Goal: Task Accomplishment & Management: Manage account settings

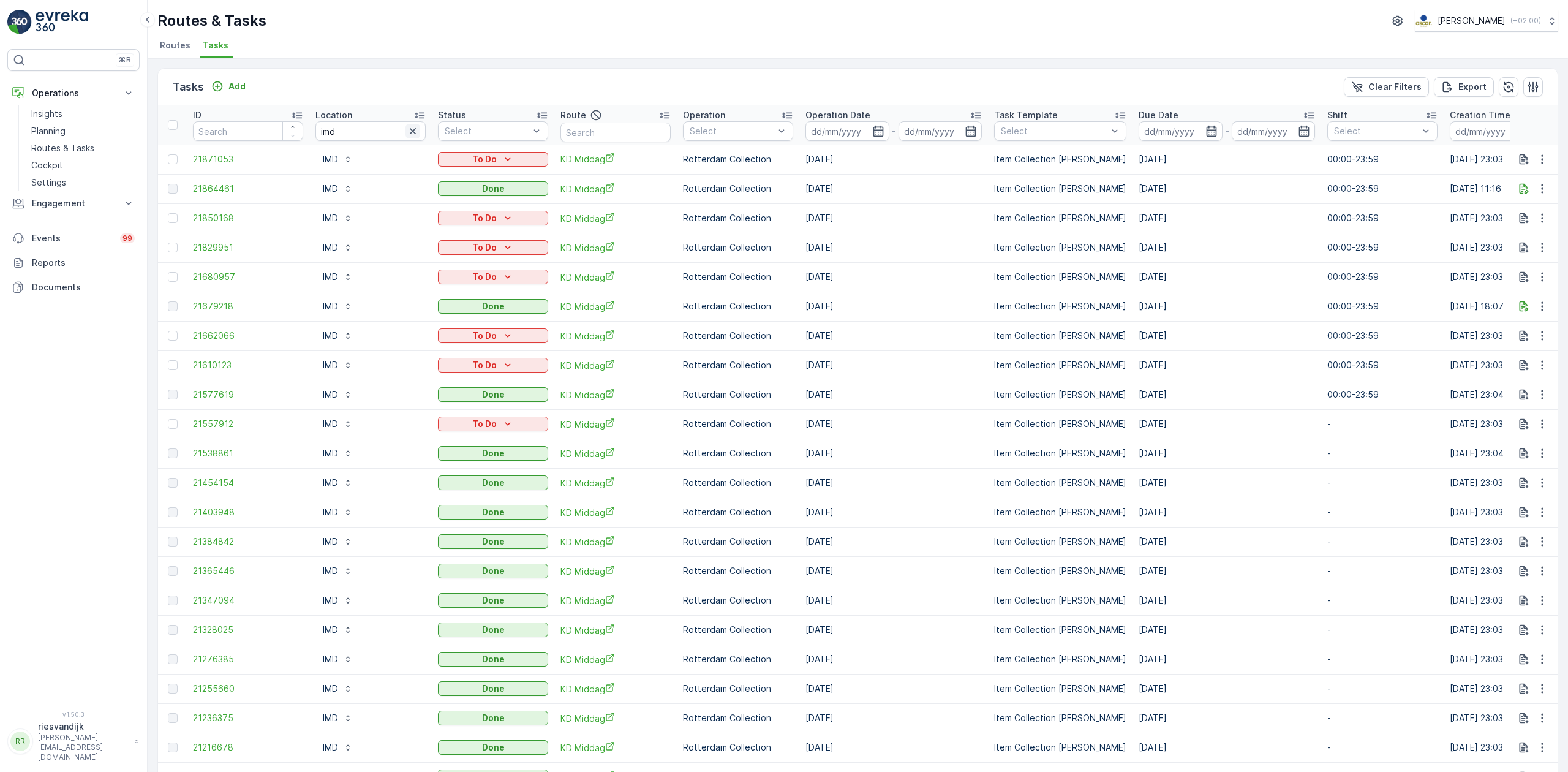
click at [420, 131] on button "button" at bounding box center [413, 131] width 14 height 14
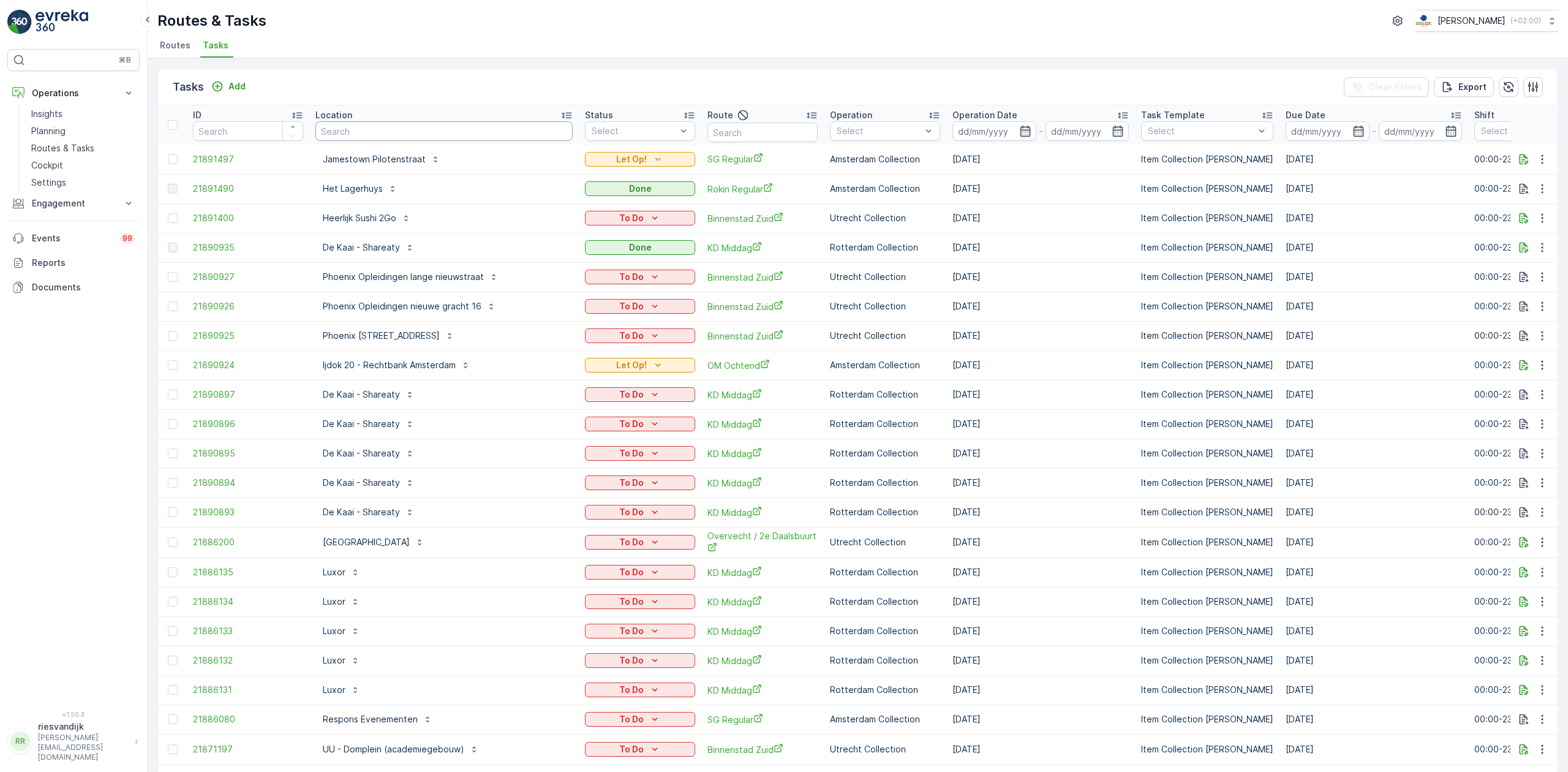
click at [366, 131] on input "text" at bounding box center [444, 131] width 257 height 19
type input "[PERSON_NAME]"
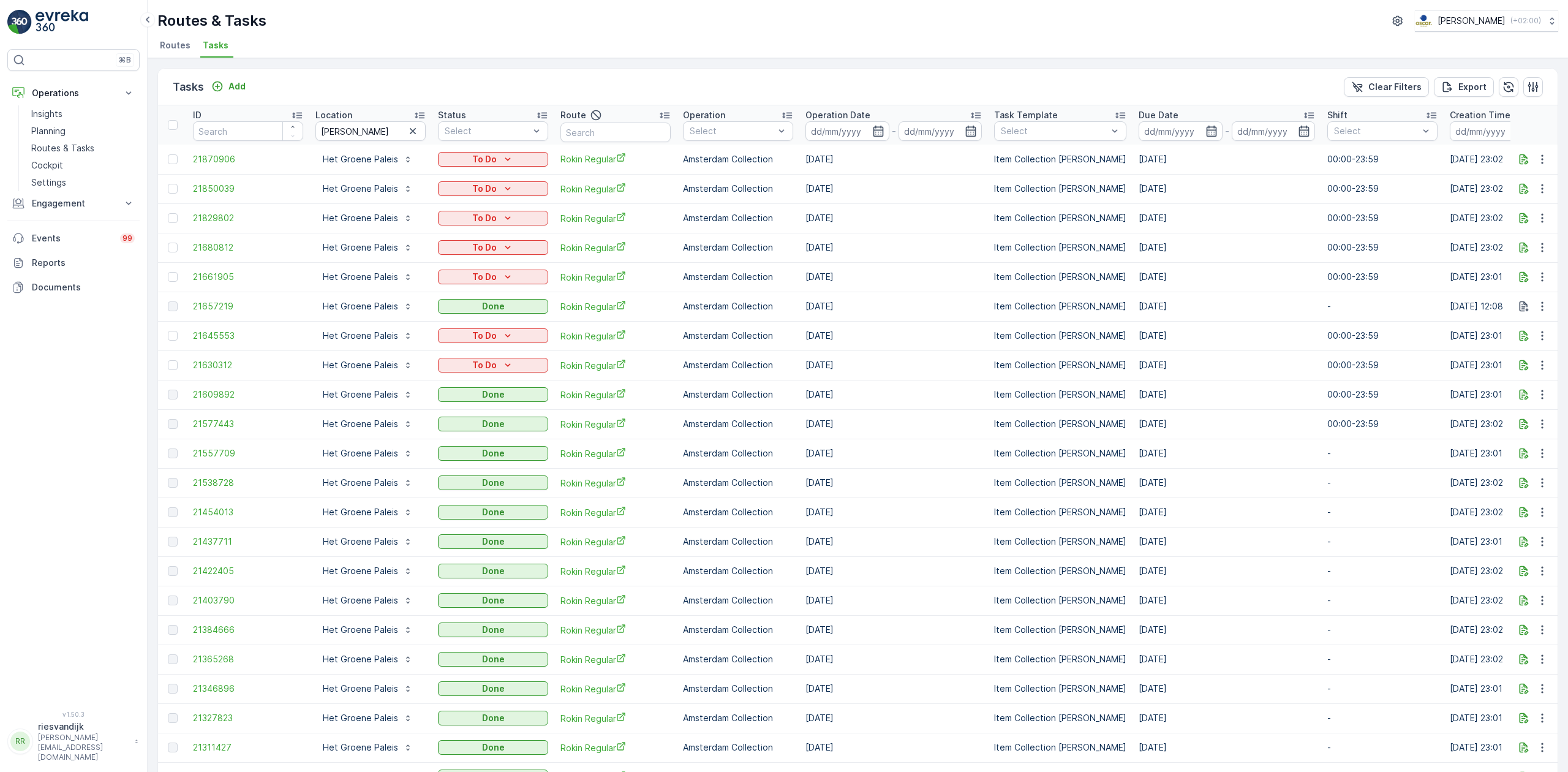
click at [917, 120] on div "Operation Date" at bounding box center [893, 116] width 176 height 12
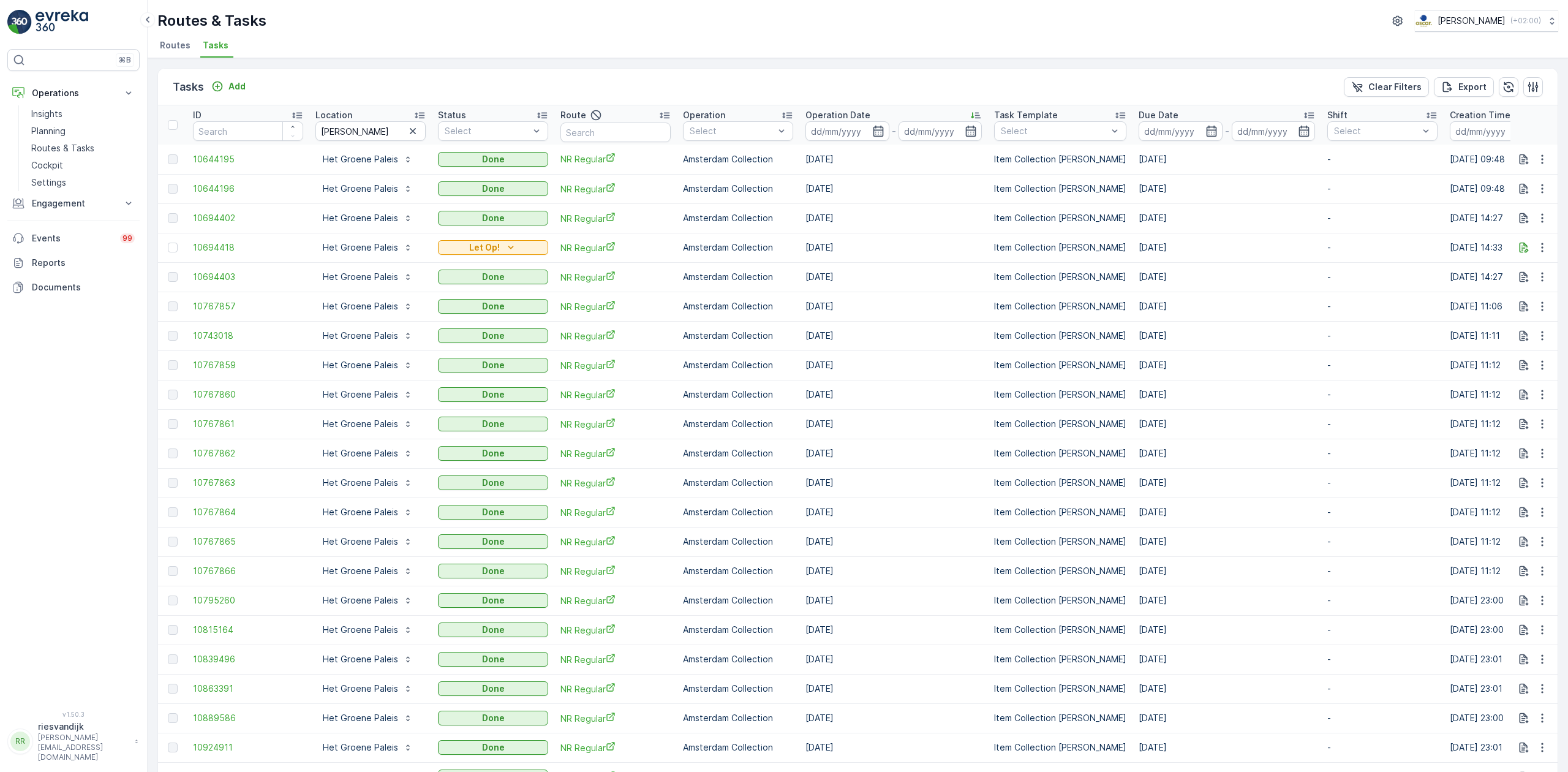
click at [917, 114] on div "Operation Date" at bounding box center [893, 116] width 176 height 12
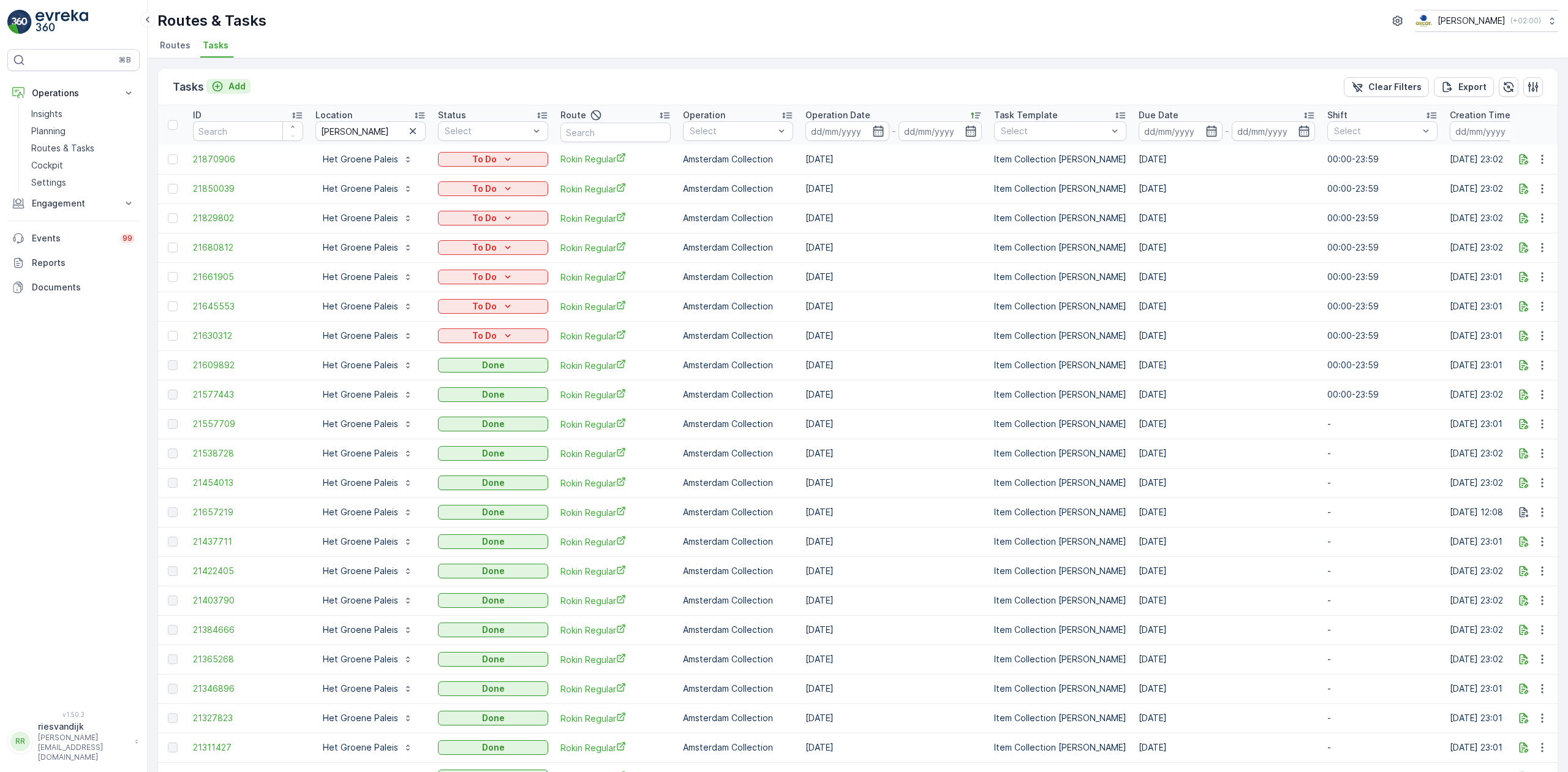
click at [232, 85] on p "Add" at bounding box center [237, 87] width 17 height 12
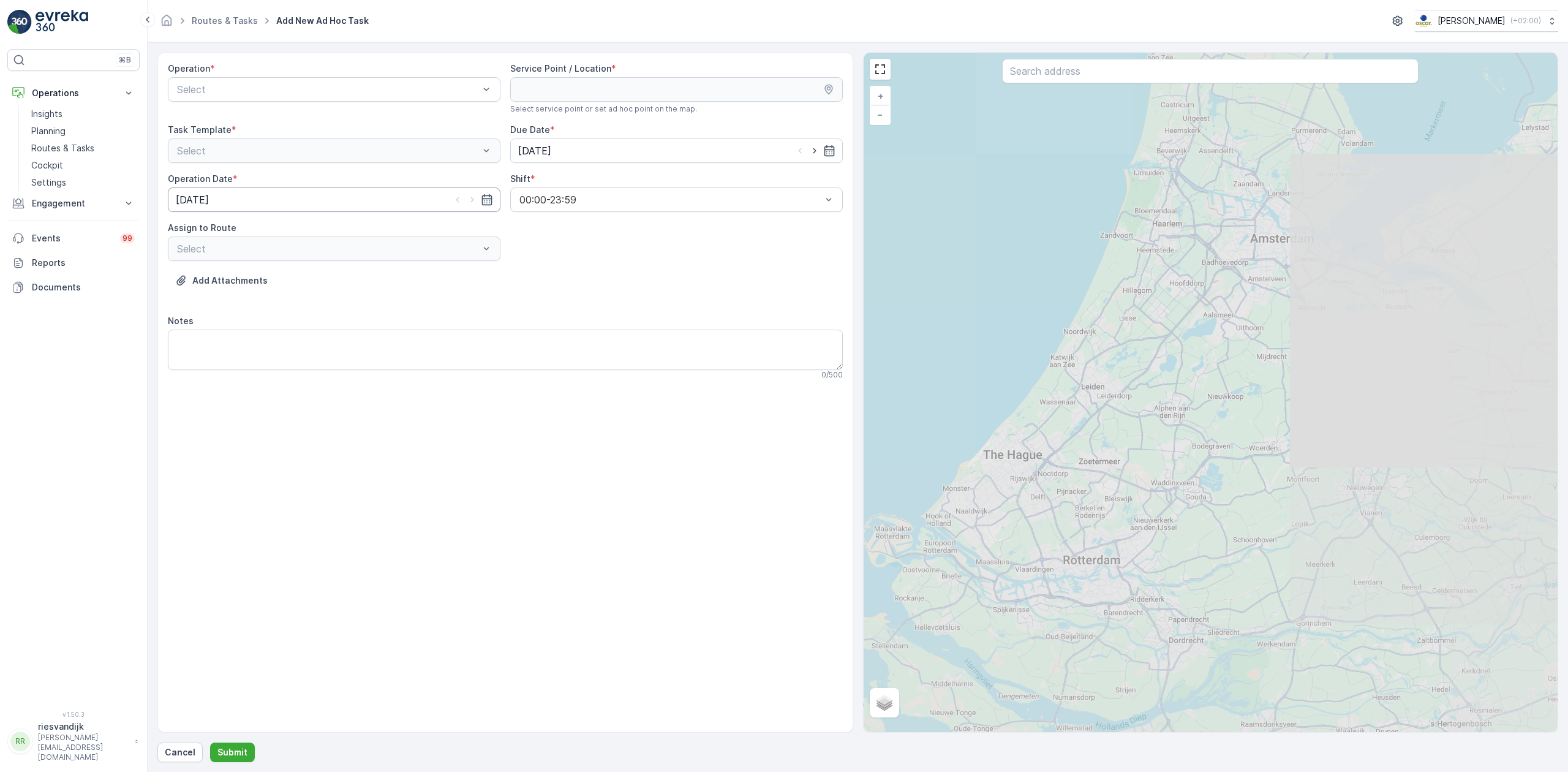
click at [300, 202] on input "[DATE]" at bounding box center [334, 200] width 333 height 25
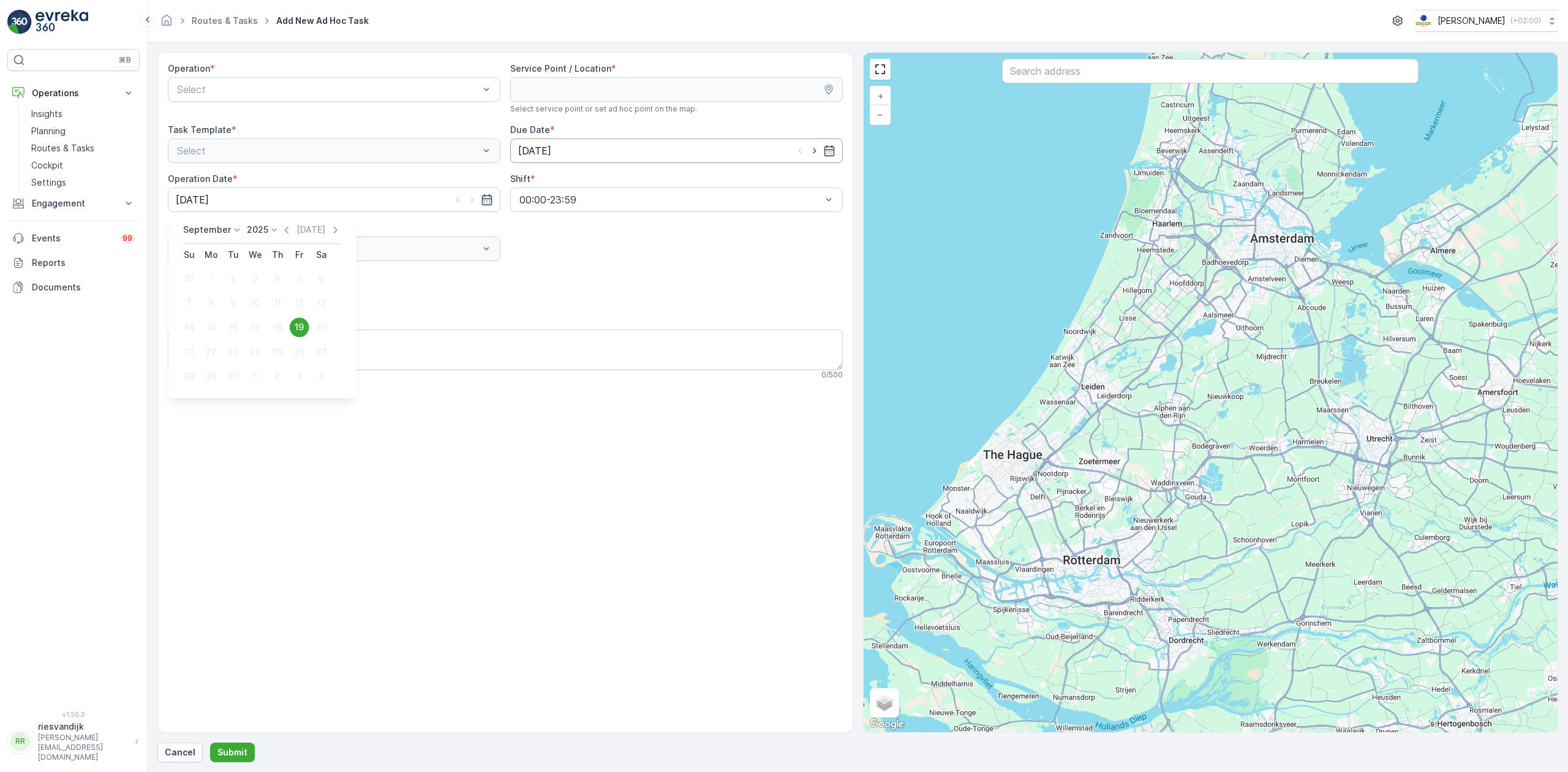
click at [631, 150] on input "[DATE]" at bounding box center [677, 151] width 333 height 25
click at [574, 326] on div "30" at bounding box center [575, 327] width 19 height 19
type input "[DATE]"
click at [361, 204] on input "[DATE]" at bounding box center [334, 200] width 333 height 25
click at [224, 370] on button "30" at bounding box center [233, 376] width 22 height 22
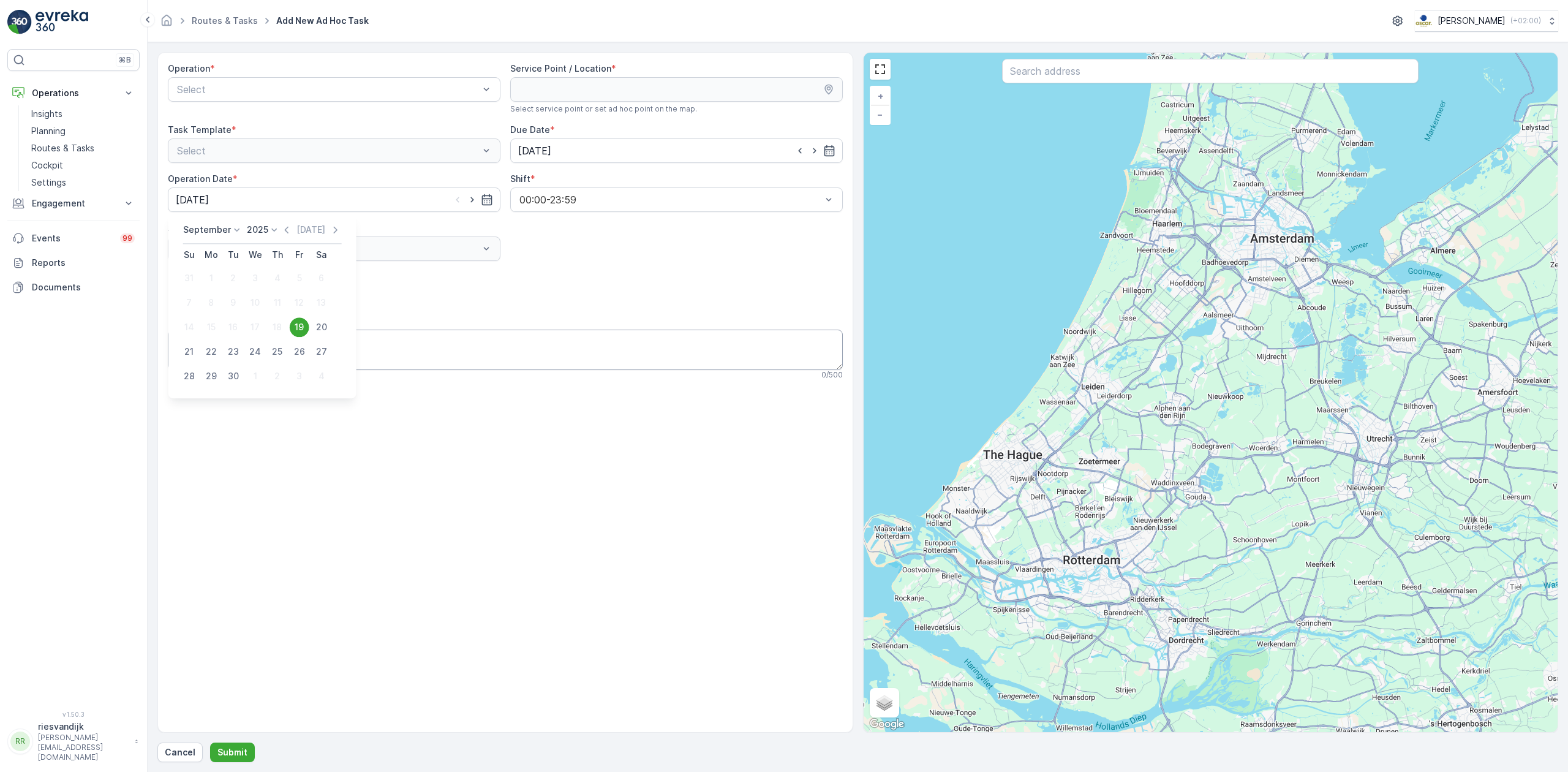
type input "[DATE]"
drag, startPoint x: 282, startPoint y: 115, endPoint x: 319, endPoint y: 109, distance: 37.5
click at [283, 115] on div "Amsterdam Collection" at bounding box center [334, 120] width 318 height 11
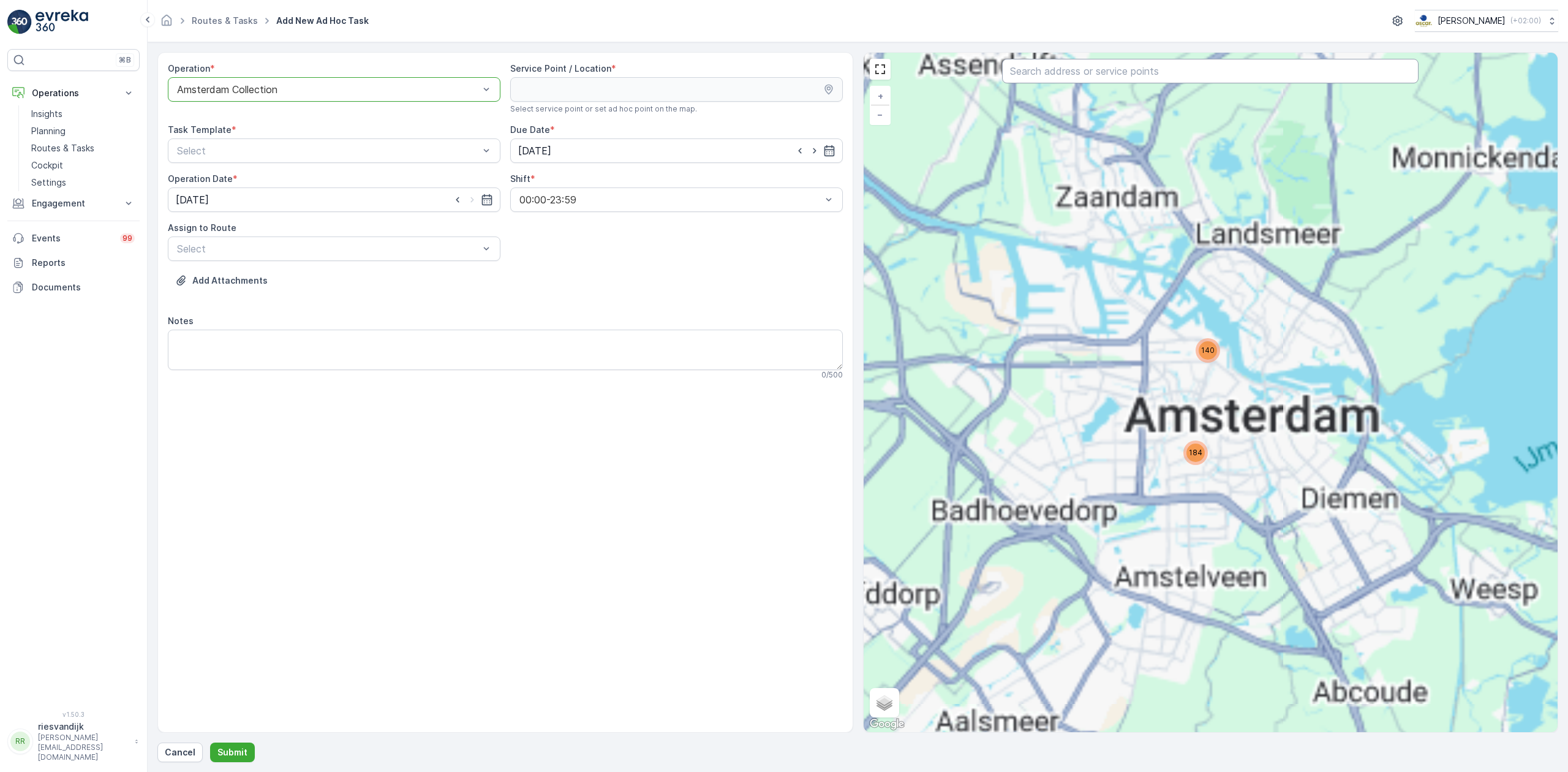
click at [1102, 76] on input "text" at bounding box center [1210, 71] width 417 height 25
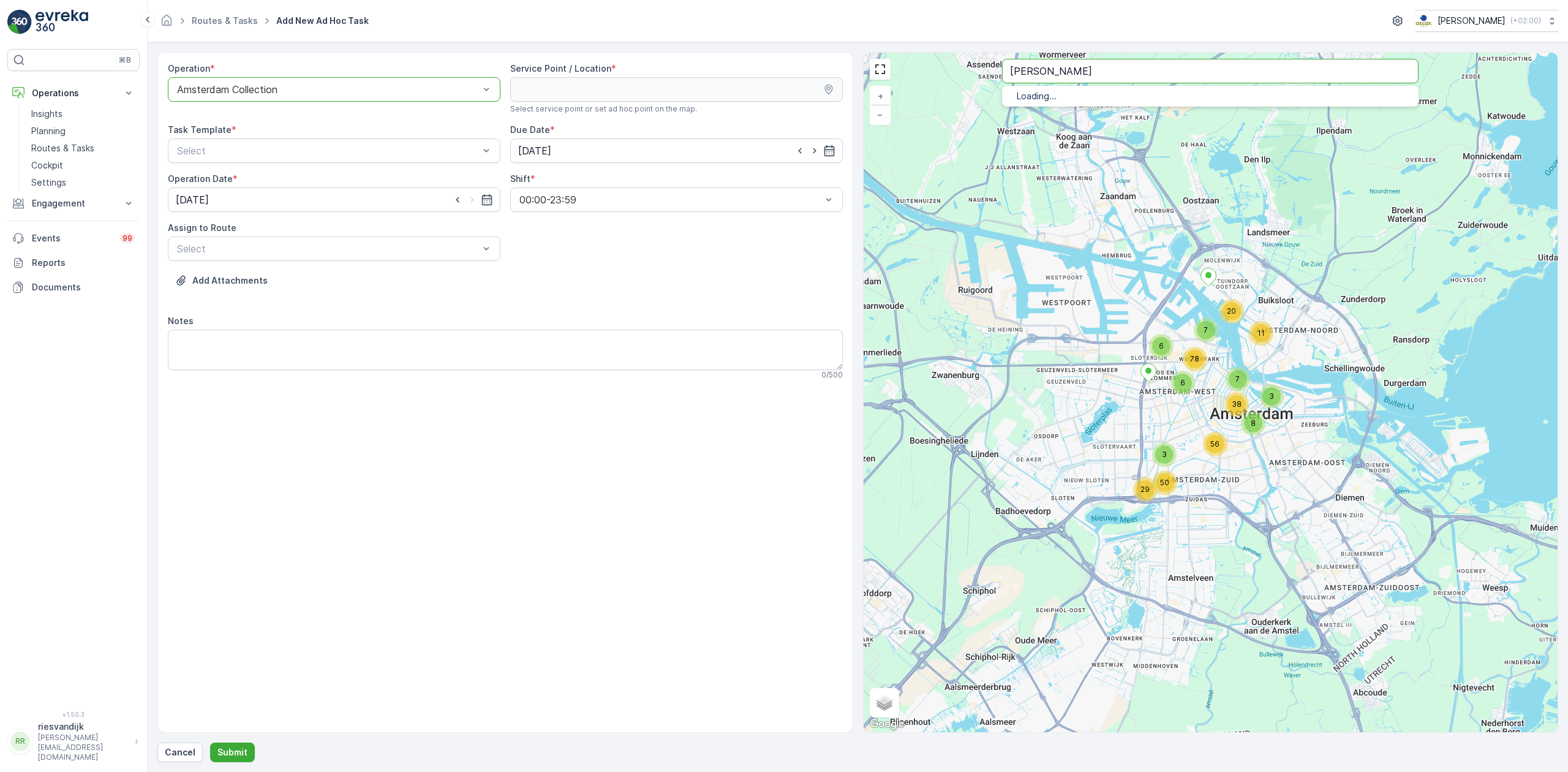
type input "[PERSON_NAME]"
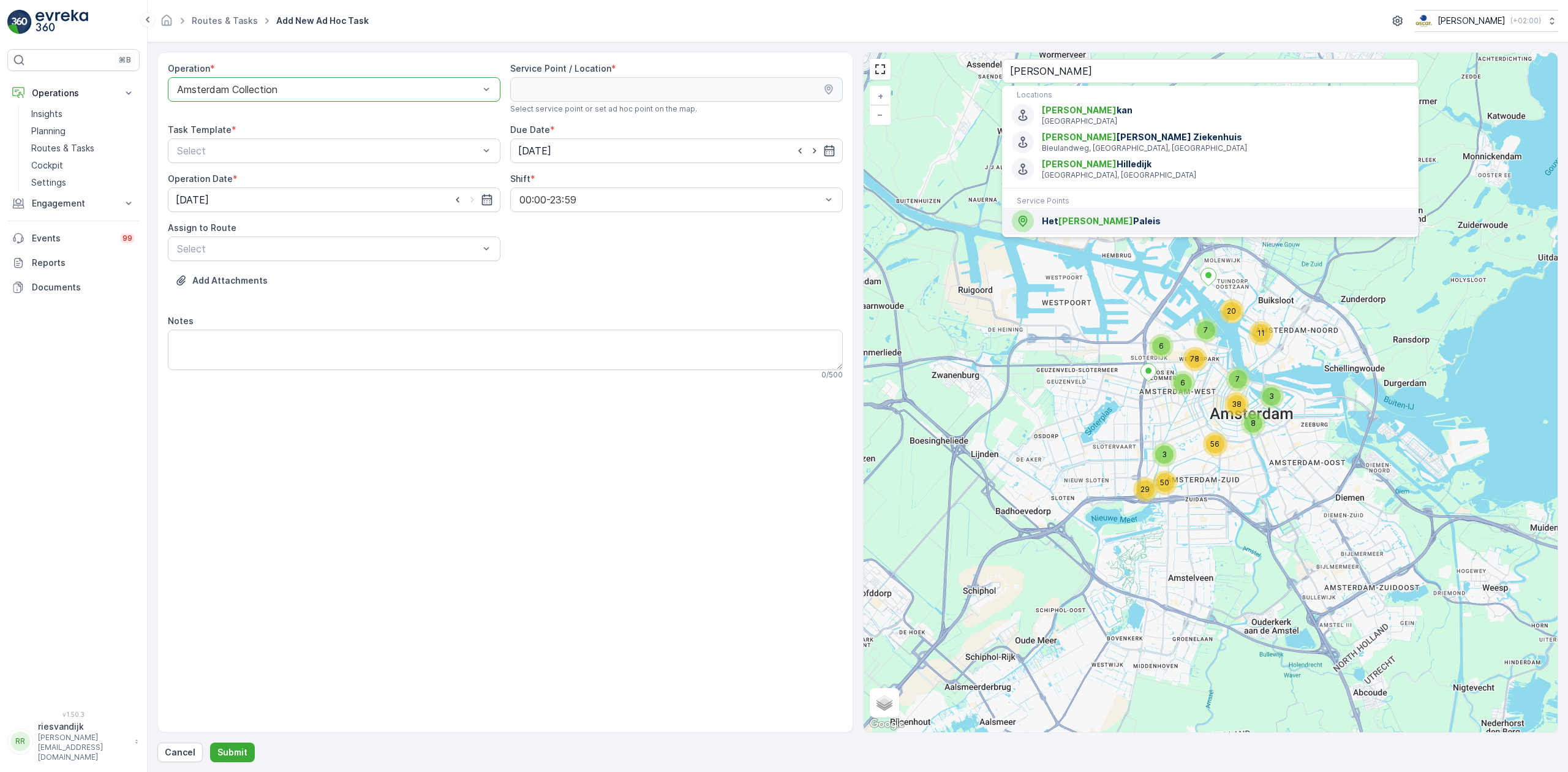
click at [1122, 227] on span "Het [PERSON_NAME] Paleis" at bounding box center [1225, 222] width 367 height 12
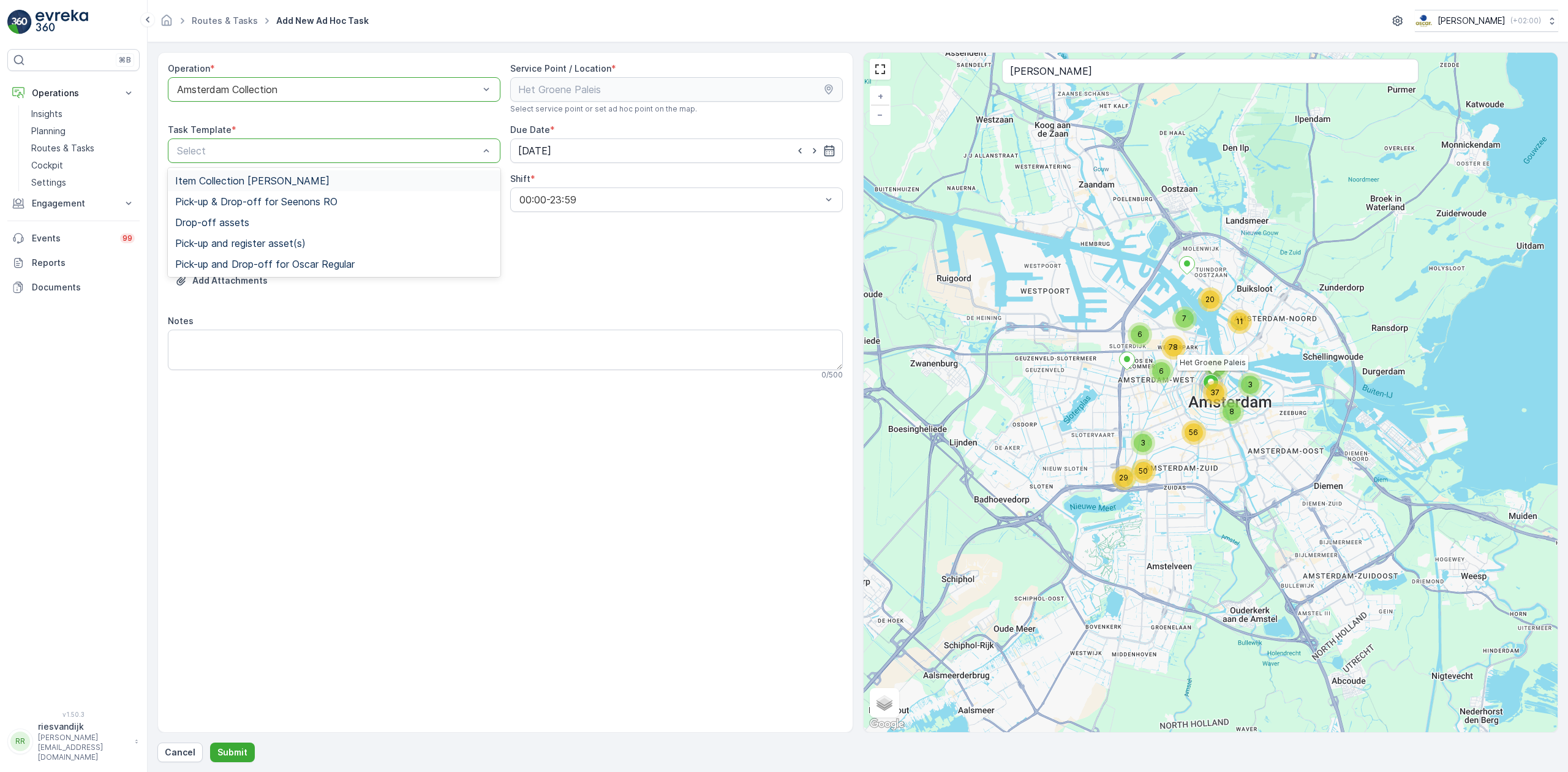
click at [354, 189] on div "Item Collection [PERSON_NAME]" at bounding box center [334, 181] width 333 height 21
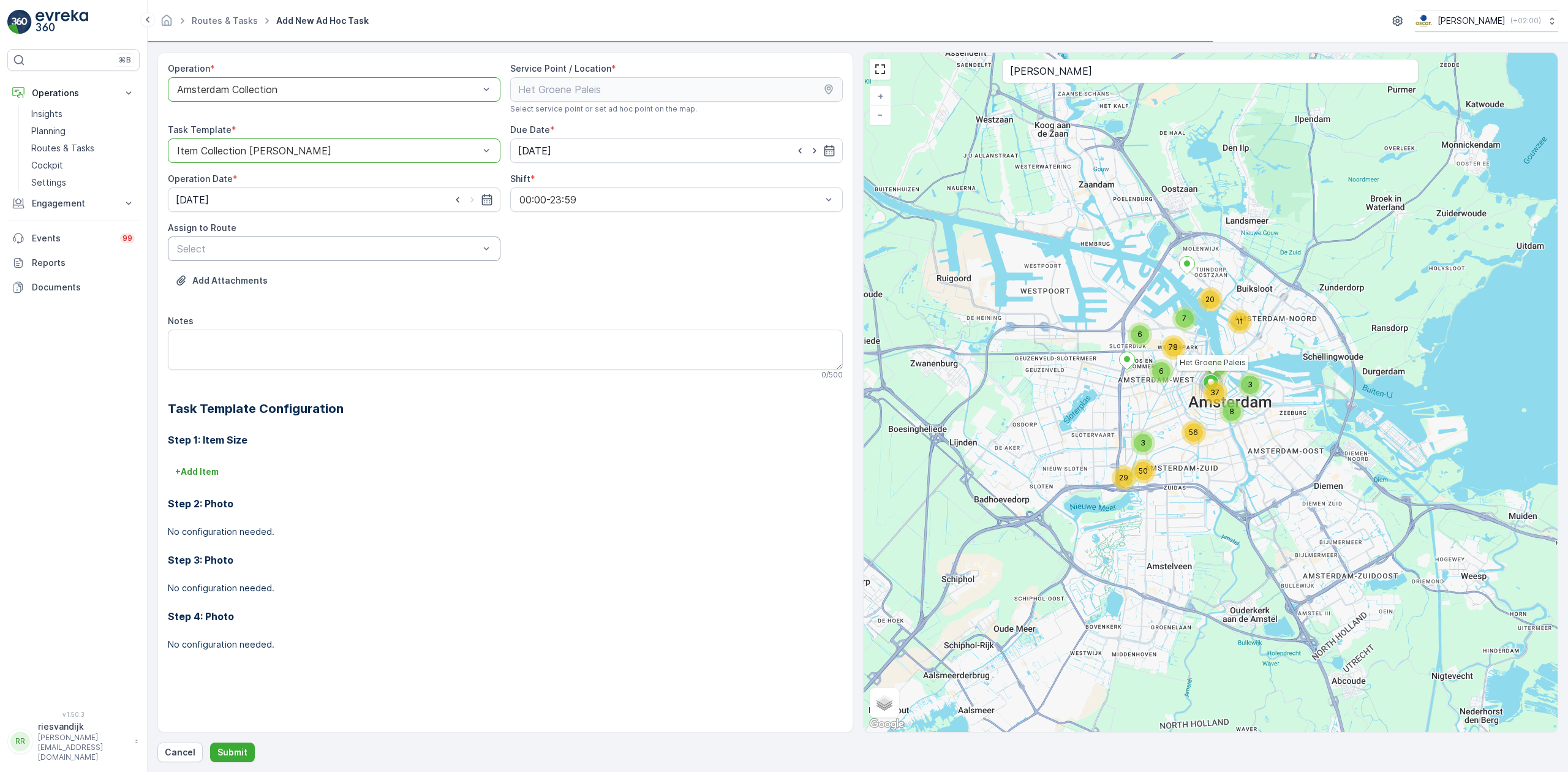
click at [402, 257] on div "Select" at bounding box center [334, 249] width 333 height 25
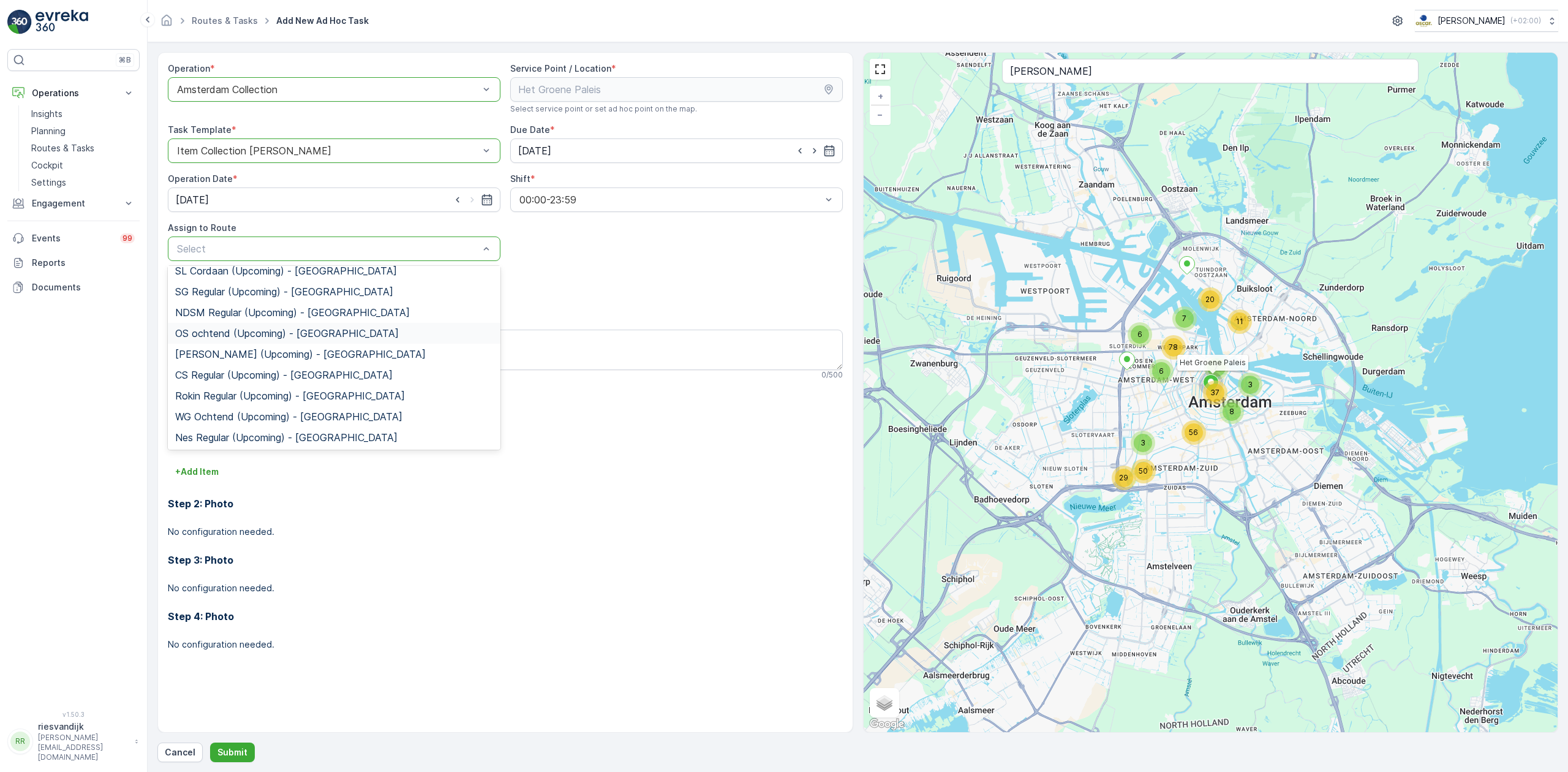
scroll to position [217, 0]
click at [306, 388] on div "Rokin Regular (Upcoming) - [GEOGRAPHIC_DATA]" at bounding box center [334, 395] width 333 height 21
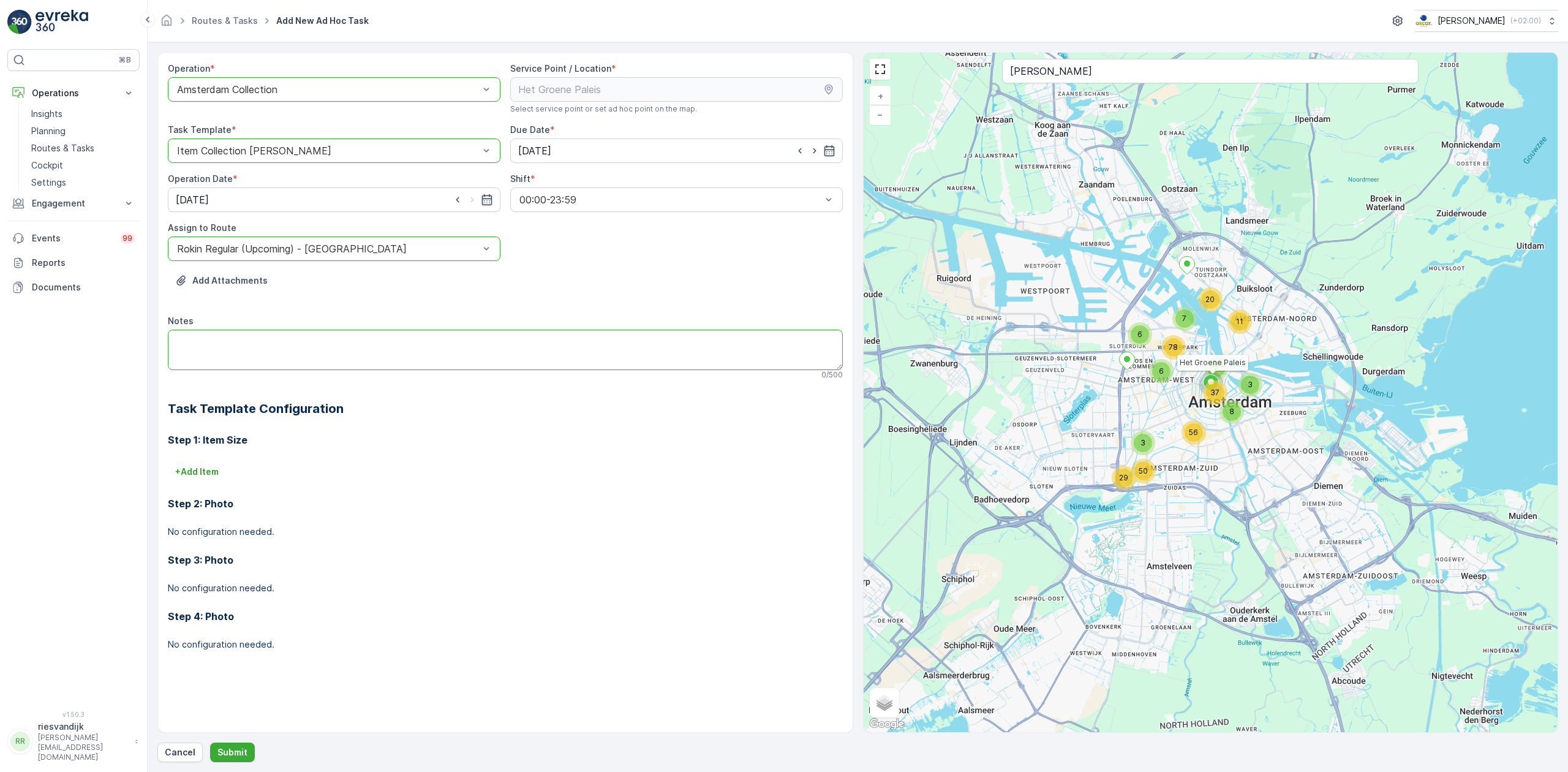
click at [311, 337] on textarea "Notes" at bounding box center [505, 350] width 675 height 41
type textarea "Graag alle inzamelmiddelen ophalen en naar de hub brengen. Klant stopt"
click at [227, 753] on p "Submit" at bounding box center [232, 753] width 30 height 12
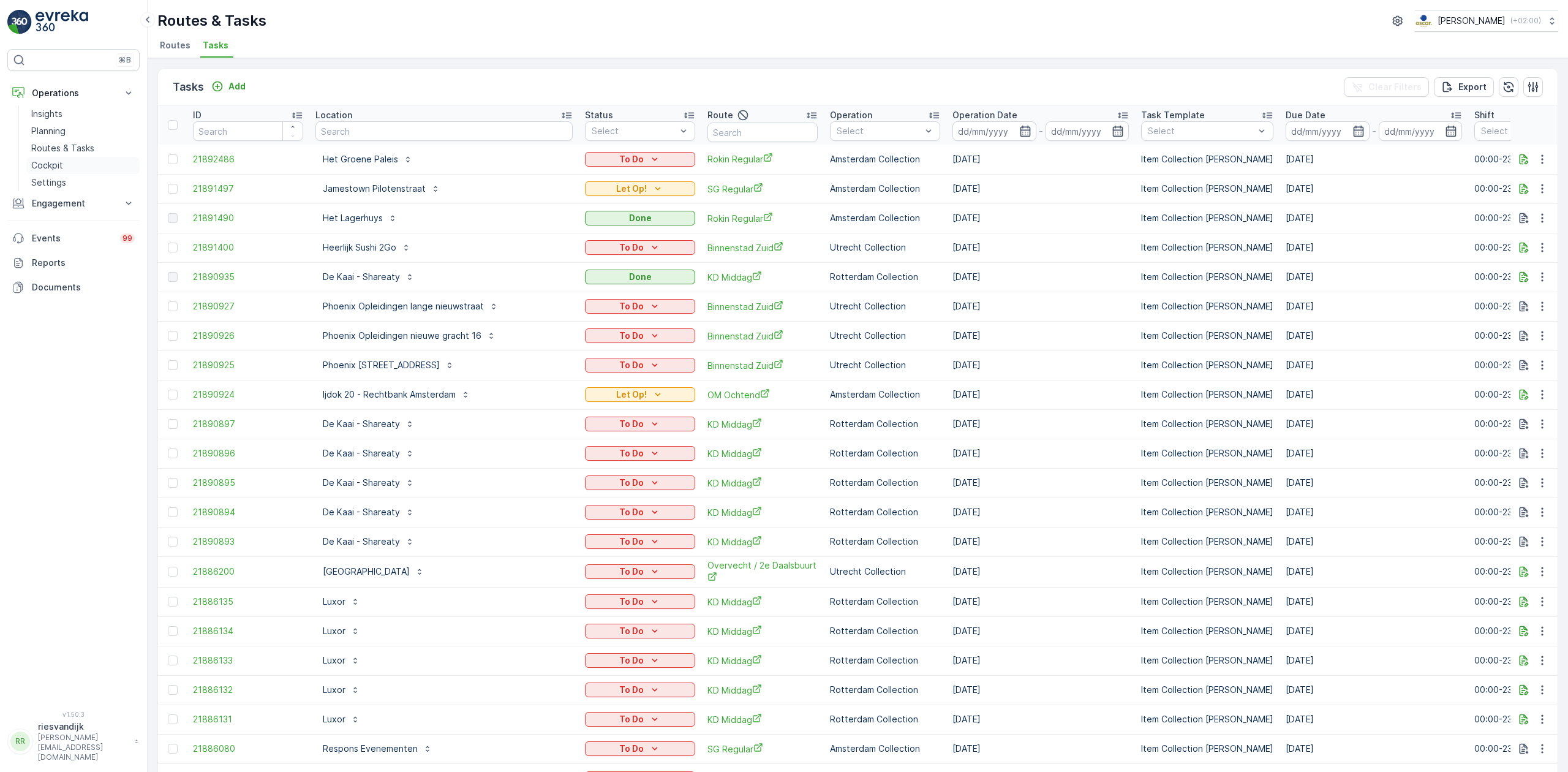
click at [52, 167] on p "Cockpit" at bounding box center [47, 166] width 32 height 12
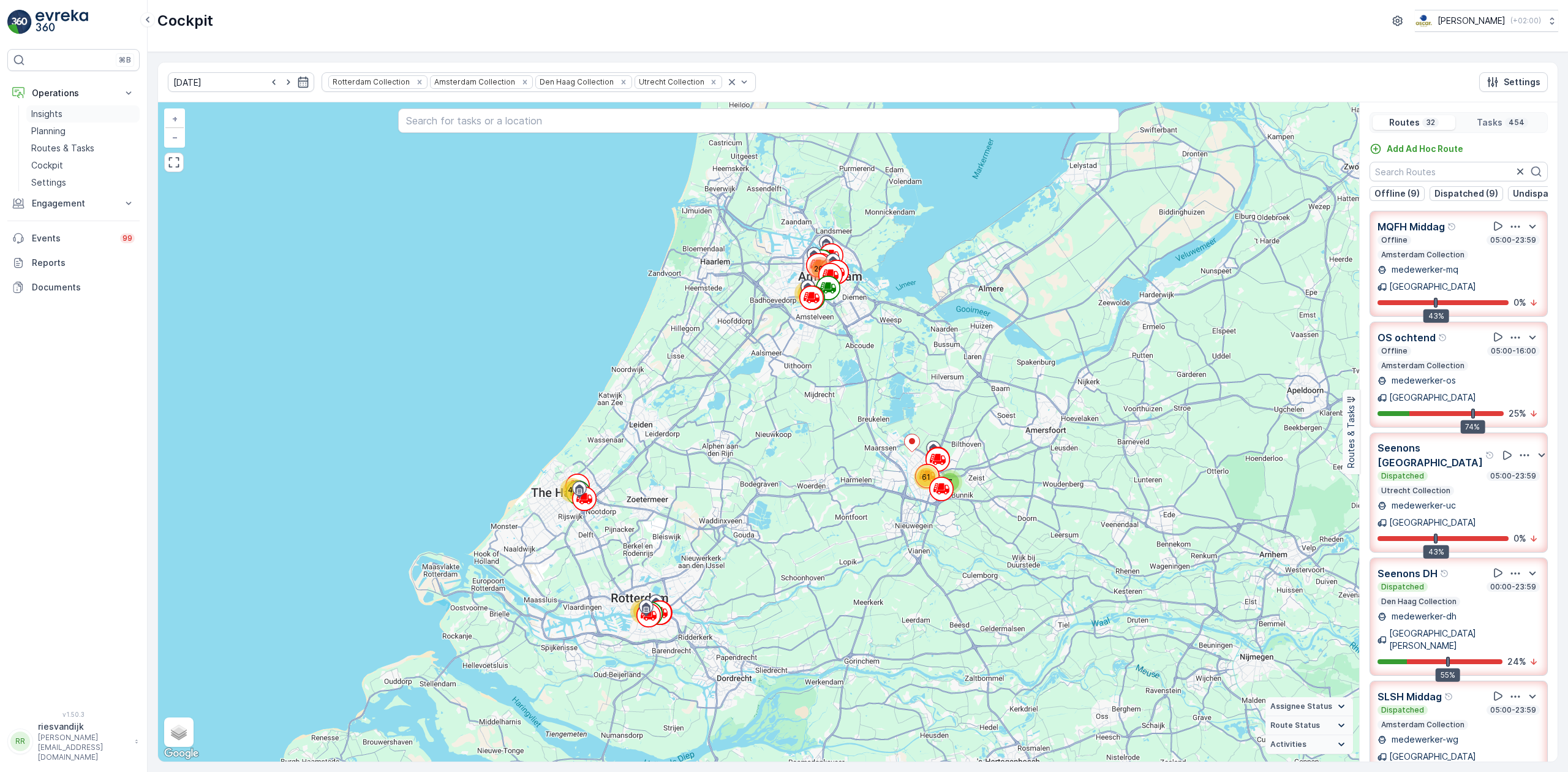
click at [59, 109] on p "Insights" at bounding box center [46, 114] width 31 height 12
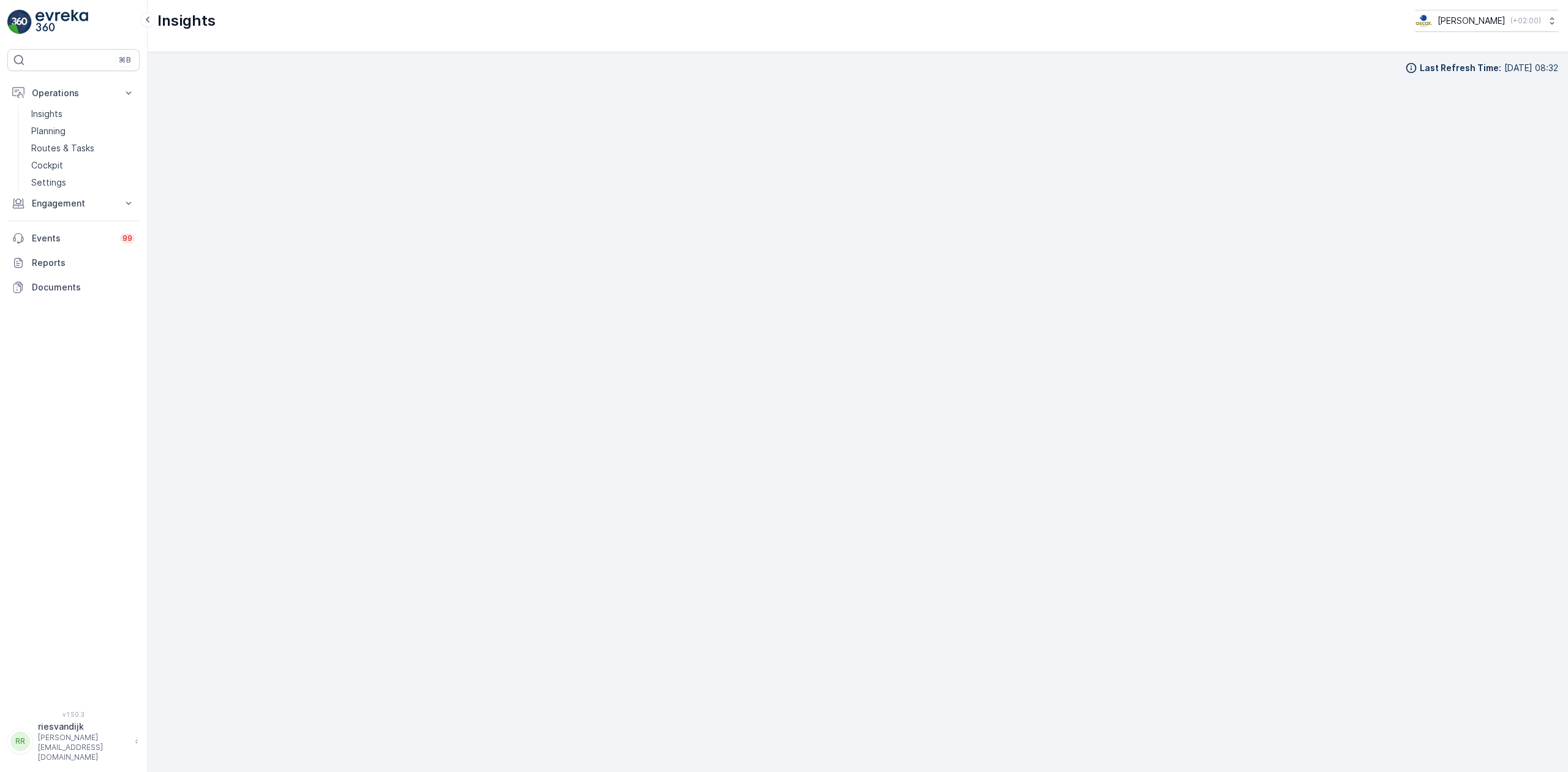
scroll to position [18, 0]
click at [75, 148] on p "Routes & Tasks" at bounding box center [63, 149] width 63 height 12
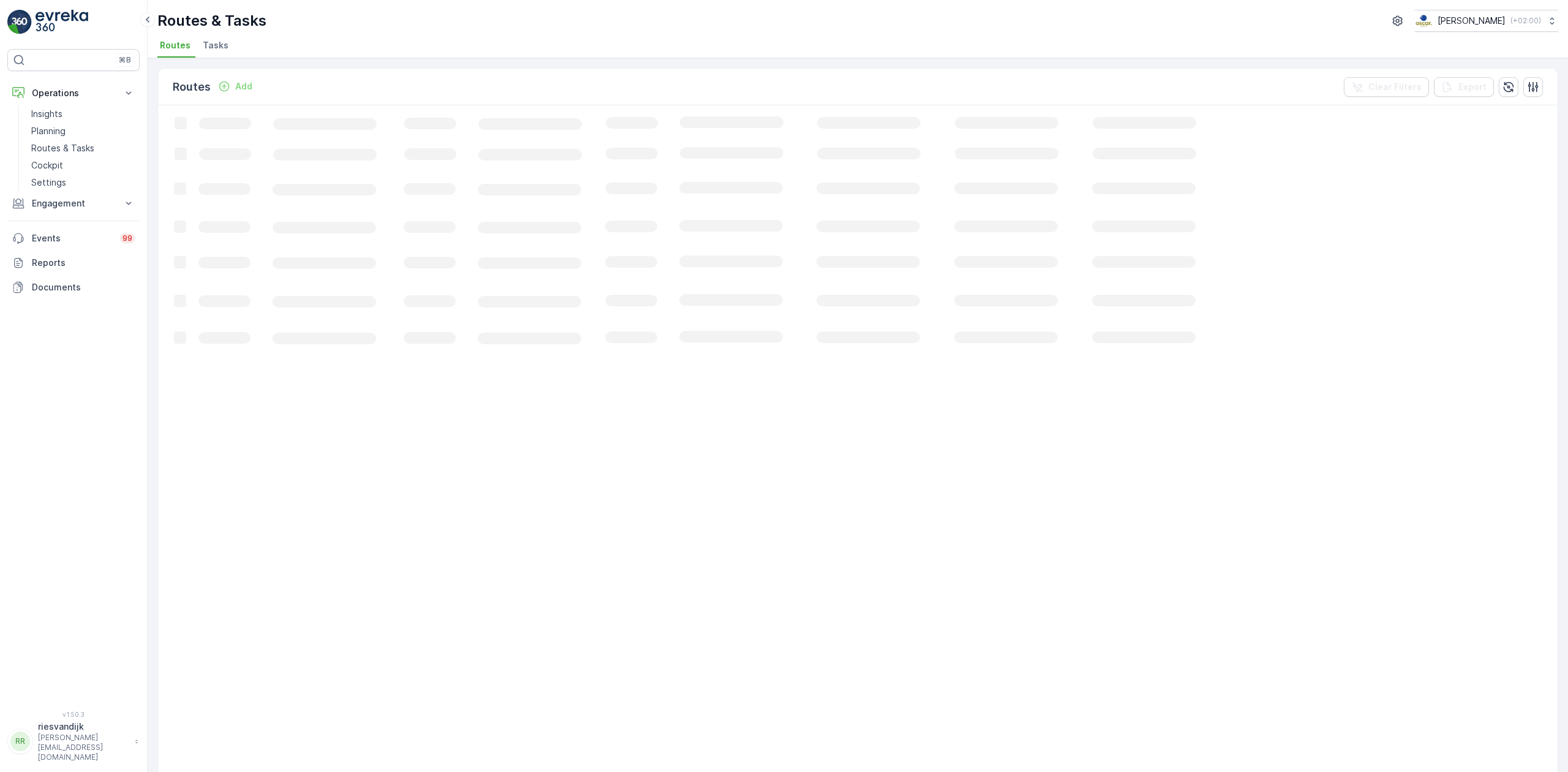
click at [193, 50] on li "Routes" at bounding box center [176, 47] width 38 height 21
click at [211, 47] on span "Tasks" at bounding box center [215, 45] width 25 height 12
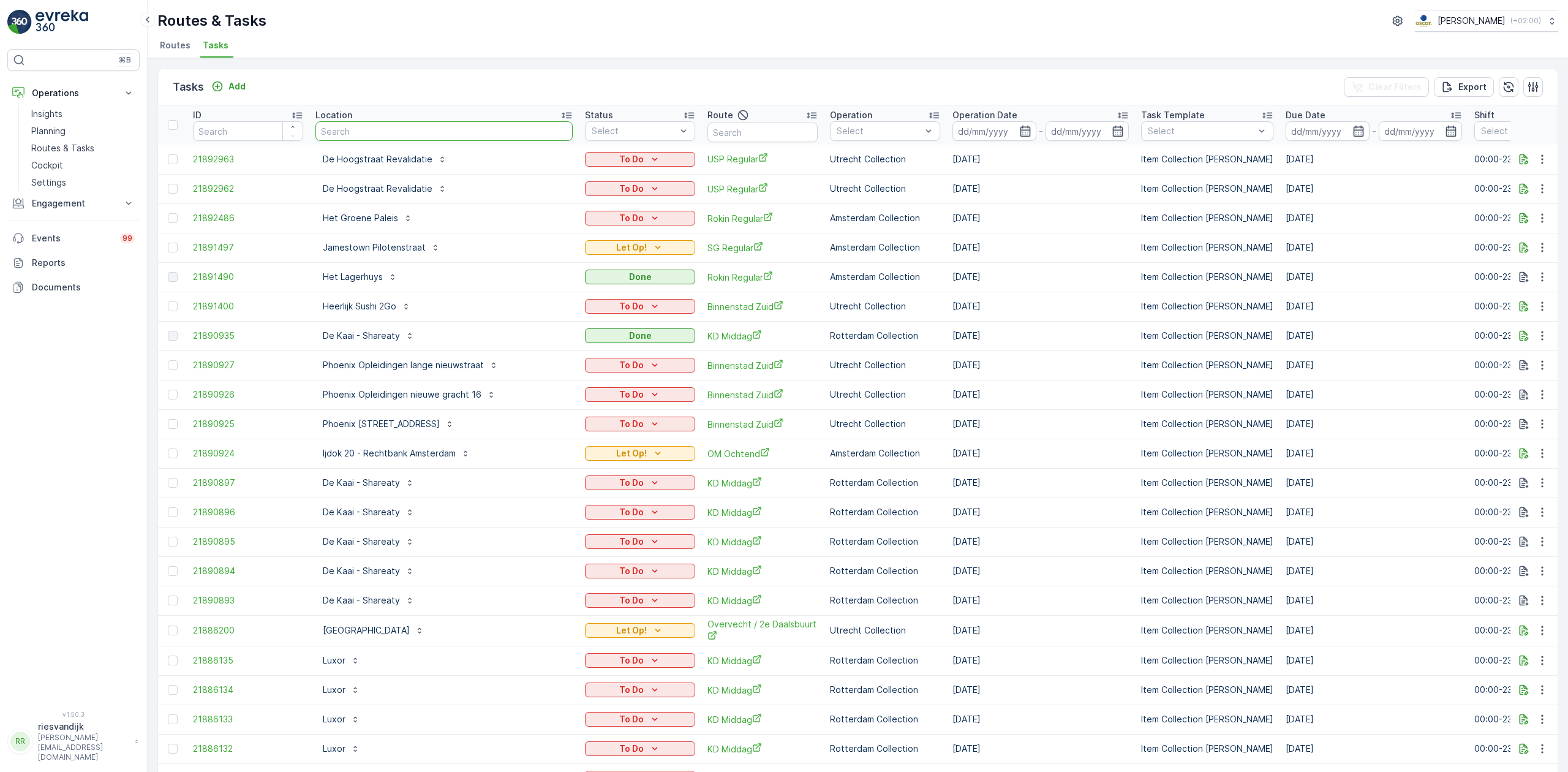
click at [395, 136] on input "text" at bounding box center [444, 131] width 257 height 19
type input "kikker"
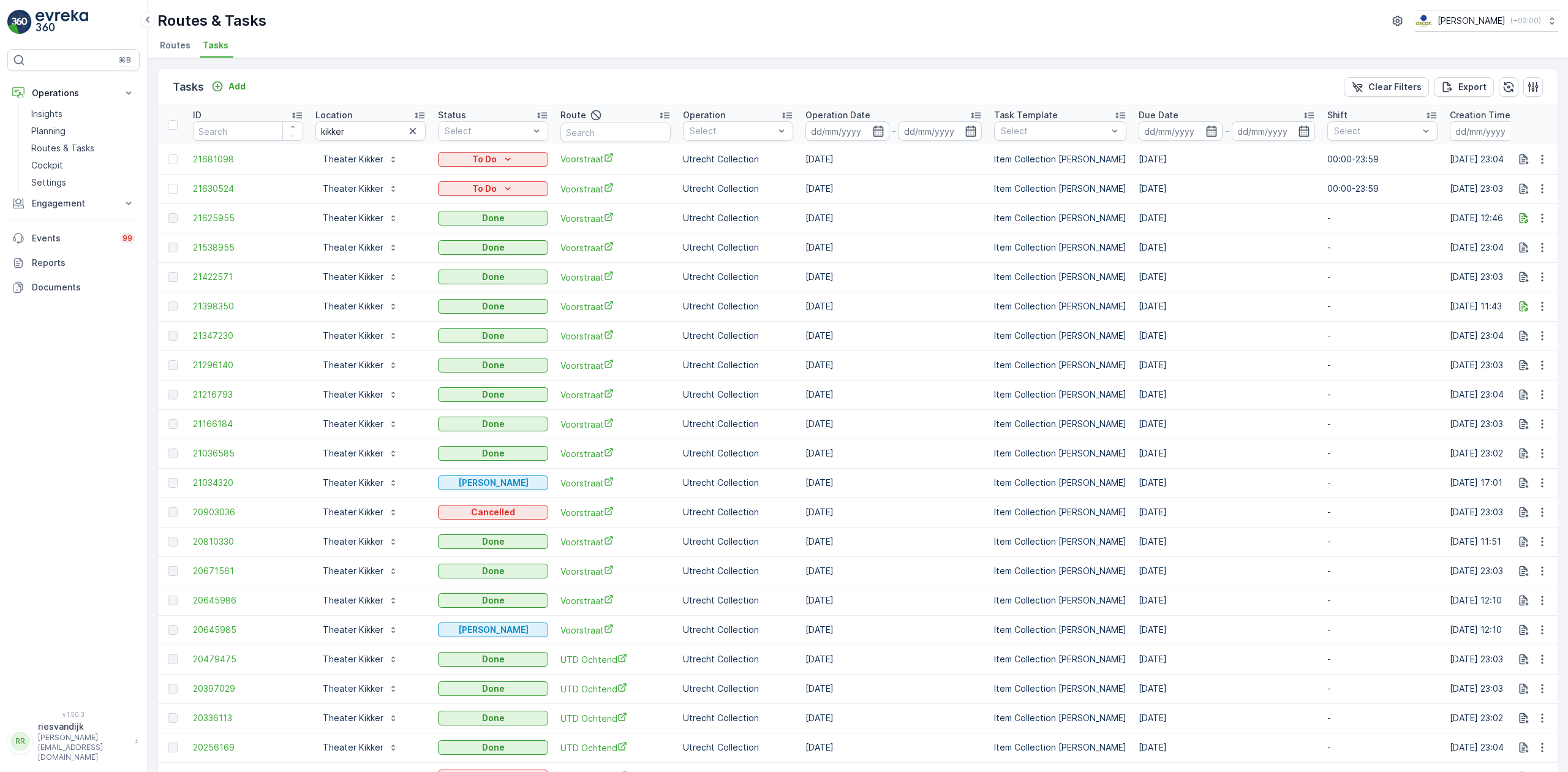
drag, startPoint x: 419, startPoint y: 194, endPoint x: 415, endPoint y: 182, distance: 12.6
click at [415, 182] on div "Theater Kikker" at bounding box center [371, 189] width 110 height 19
click at [411, 131] on icon "button" at bounding box center [413, 131] width 12 height 12
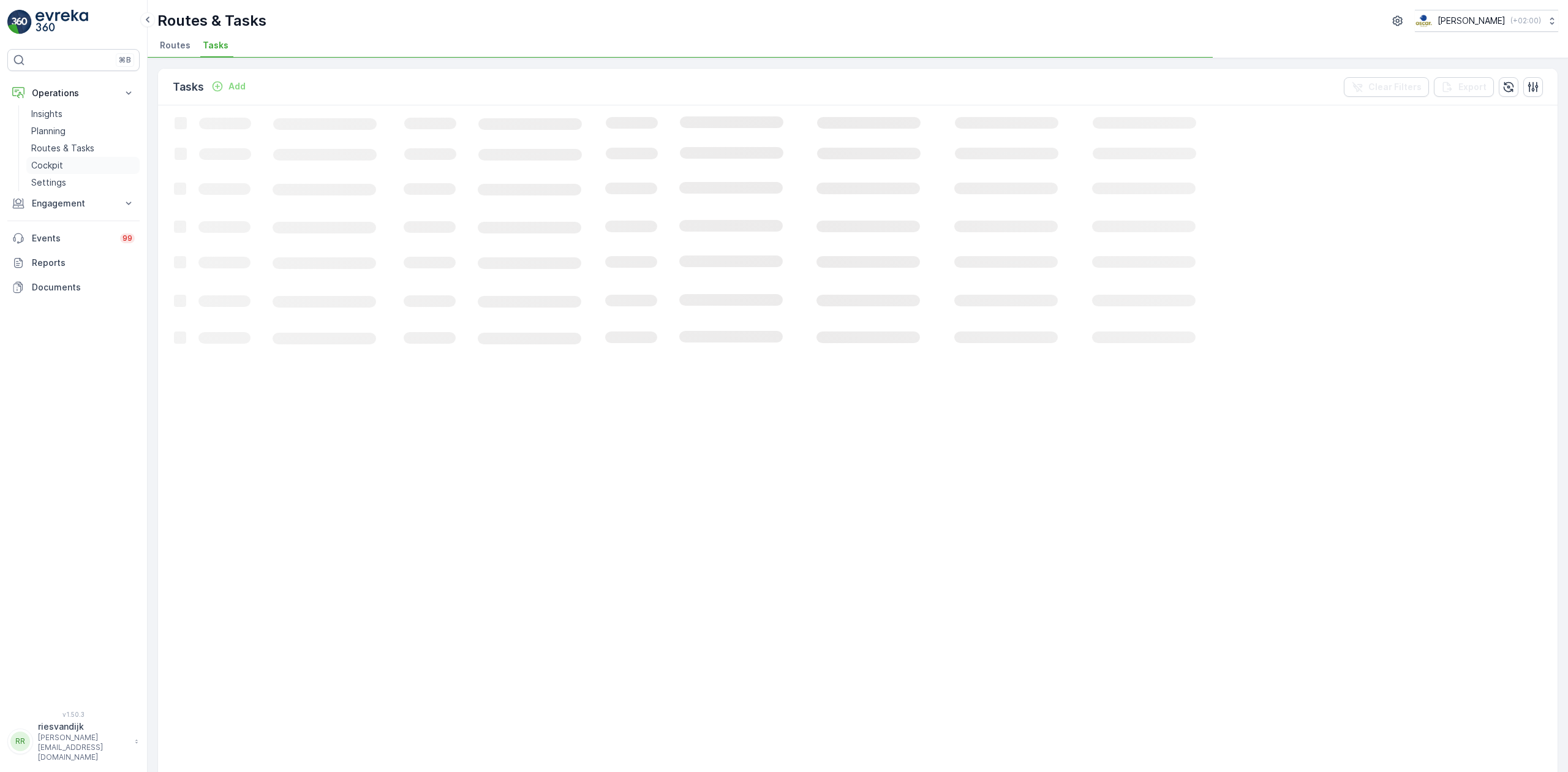
click at [59, 164] on p "Cockpit" at bounding box center [47, 166] width 32 height 12
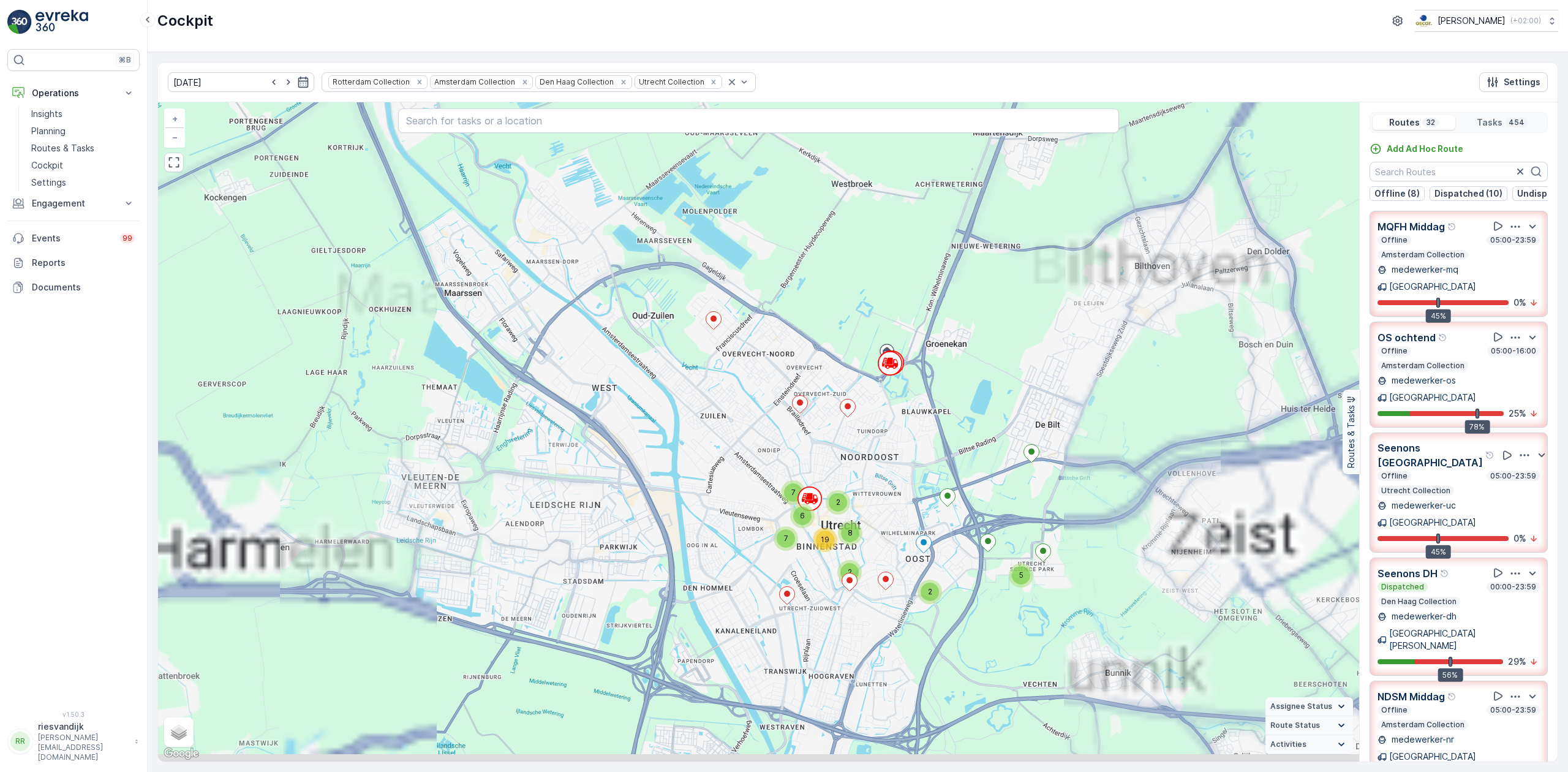
drag, startPoint x: 910, startPoint y: 441, endPoint x: 882, endPoint y: 407, distance: 44.0
click at [882, 407] on div "2 12 6 4 10 5 3 2 3 6 10 12 29 4 3 23 40 2 4 6 3 28 7 6 17 24 4 6 10 7 4 6 12 5…" at bounding box center [759, 432] width 1201 height 659
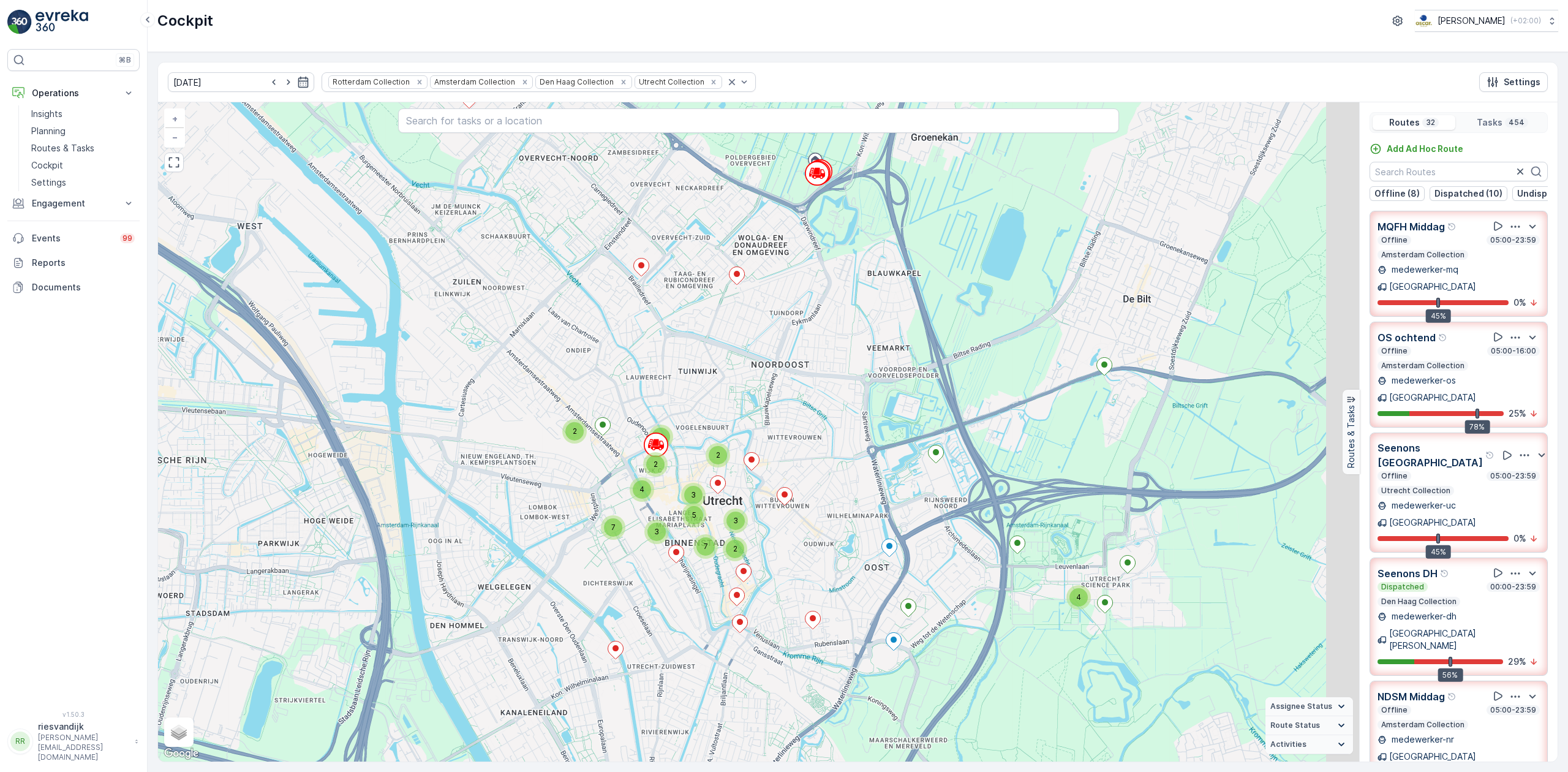
drag, startPoint x: 948, startPoint y: 467, endPoint x: 903, endPoint y: 383, distance: 95.3
click at [903, 383] on div "2 3 2 7 2 3 2 2 4 2 2 2 2 3 2 3 2 7 2 9 2 5 4 18 3 3 7 5 11 3 37 2 3 3 3 2 5 23…" at bounding box center [759, 432] width 1201 height 659
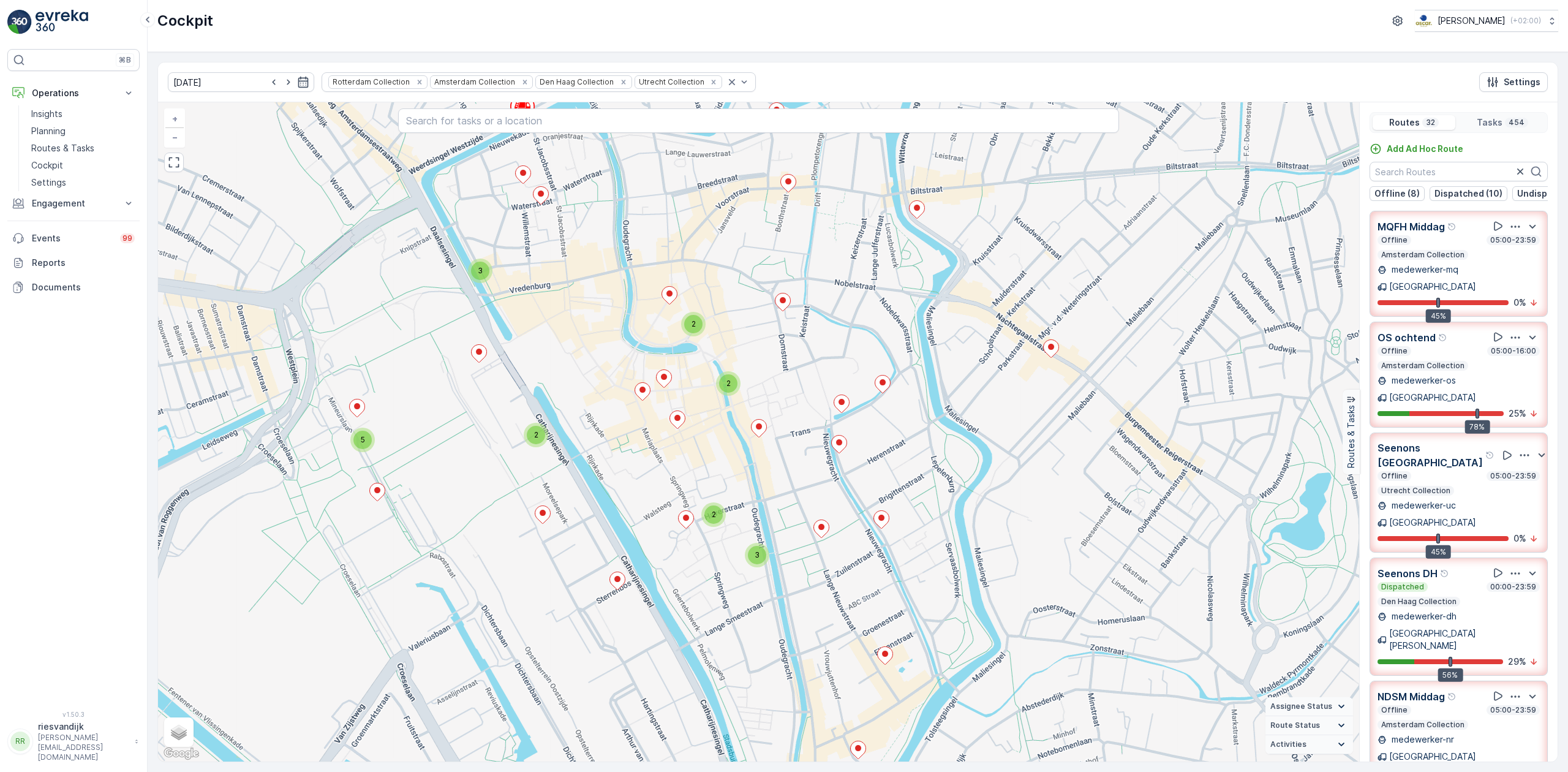
drag, startPoint x: 935, startPoint y: 546, endPoint x: 993, endPoint y: 511, distance: 67.7
click at [993, 511] on div "3 2 2 2 2 3 2 2 2 2 2 2 2 2 2 5 8 2 2 4 3 2 3 2 3 2 2 2 2 2 5 8 2 10 2 2 2 2 5 …" at bounding box center [759, 432] width 1201 height 659
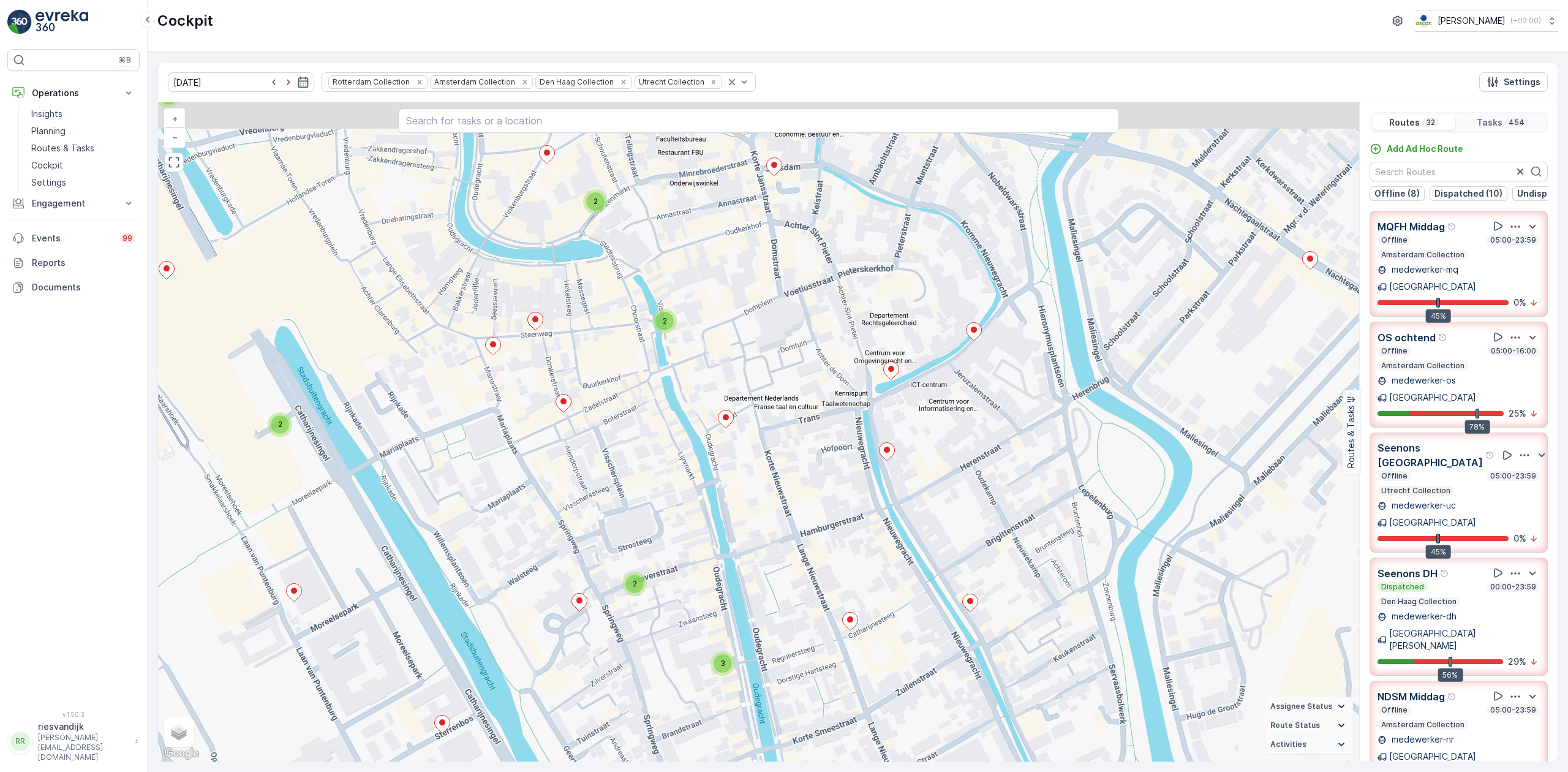
click at [803, 540] on div "3 2 2 2 2 2 2 2 2 2 4 4 3 2 4 2 2 2 2 2 2 2 2 2 3 4 2 2 10 2 2 2 3 3 2 3 2 2 2 …" at bounding box center [759, 432] width 1201 height 659
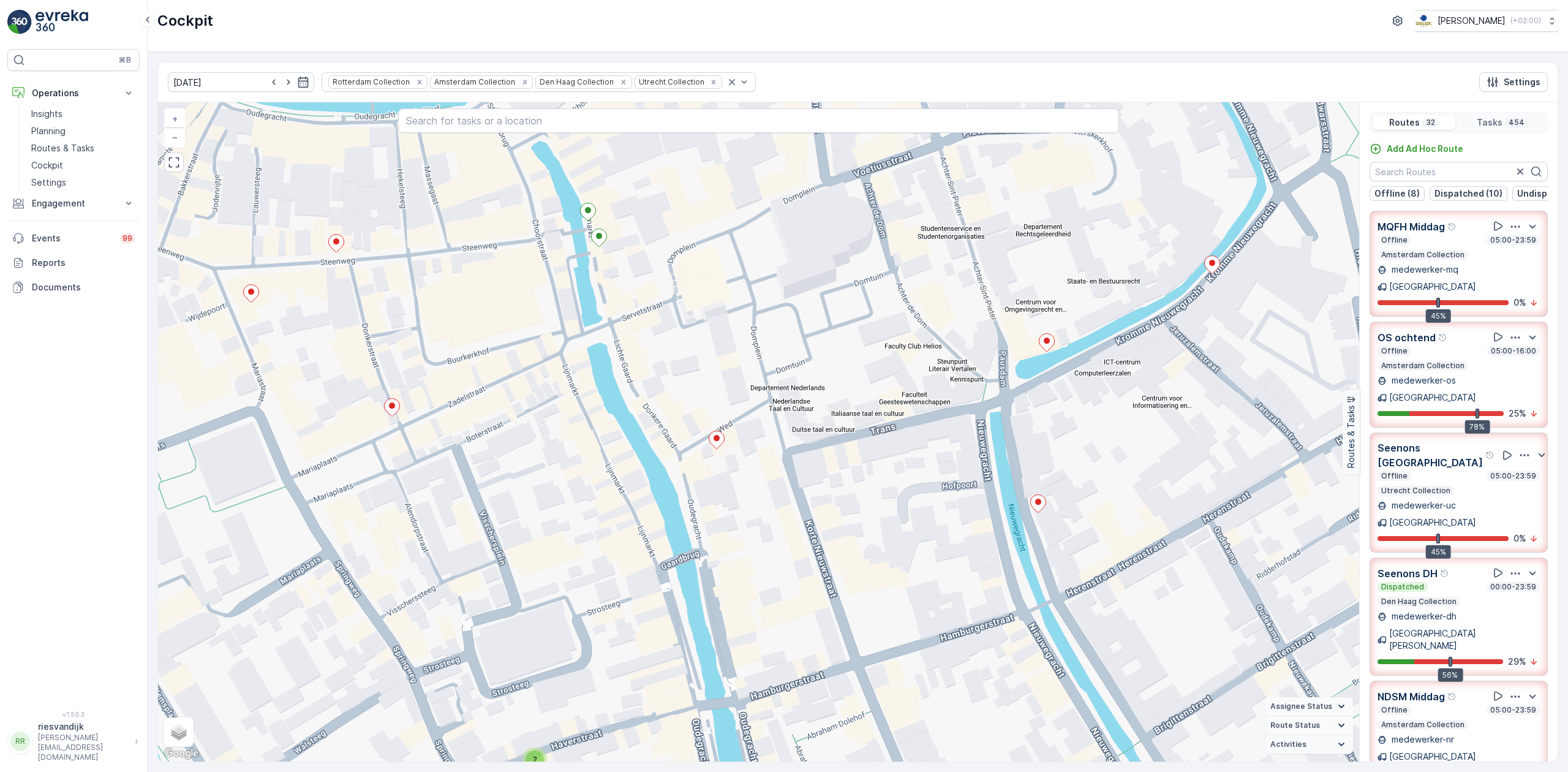
drag, startPoint x: 784, startPoint y: 566, endPoint x: 797, endPoint y: 586, distance: 23.9
click at [797, 586] on div "3 2 2 2 2 2 2 2 2 2 2 2 2 4 2 2 2 2 2 2 2 2 3 2 2 3 7 2 2 2 2 2 2 2 2 2 3 3 2 2…" at bounding box center [759, 432] width 1201 height 659
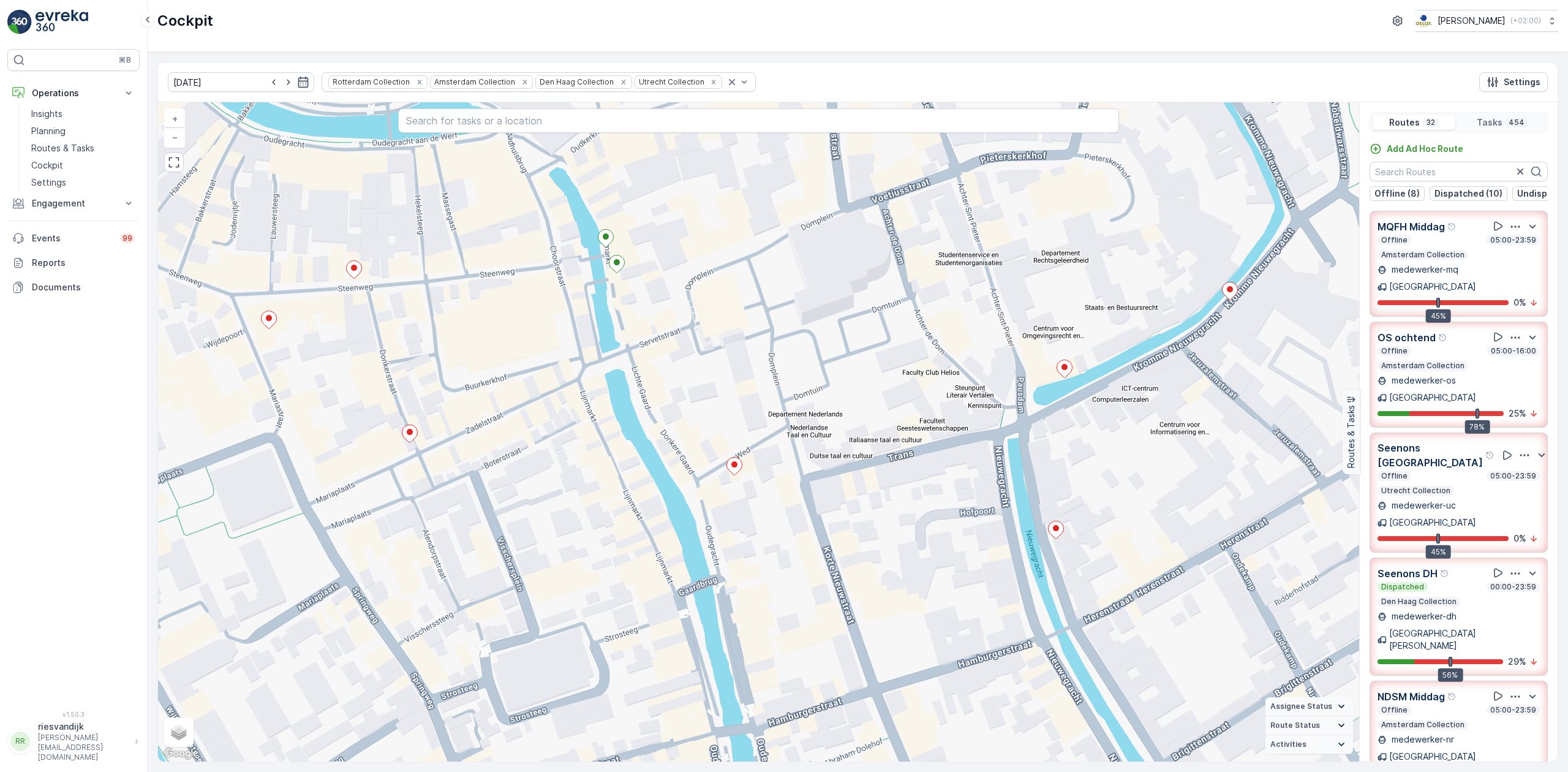
drag, startPoint x: 787, startPoint y: 594, endPoint x: 814, endPoint y: 616, distance: 34.8
click at [814, 616] on div "3 2 2 2 2 2 2 2 2 2 2 2 2 4 2 2 2 2 2 2 2 2 3 2 2 3 7 2 2 2 2 2 2 2 2 2 3 3 2 2…" at bounding box center [759, 432] width 1201 height 659
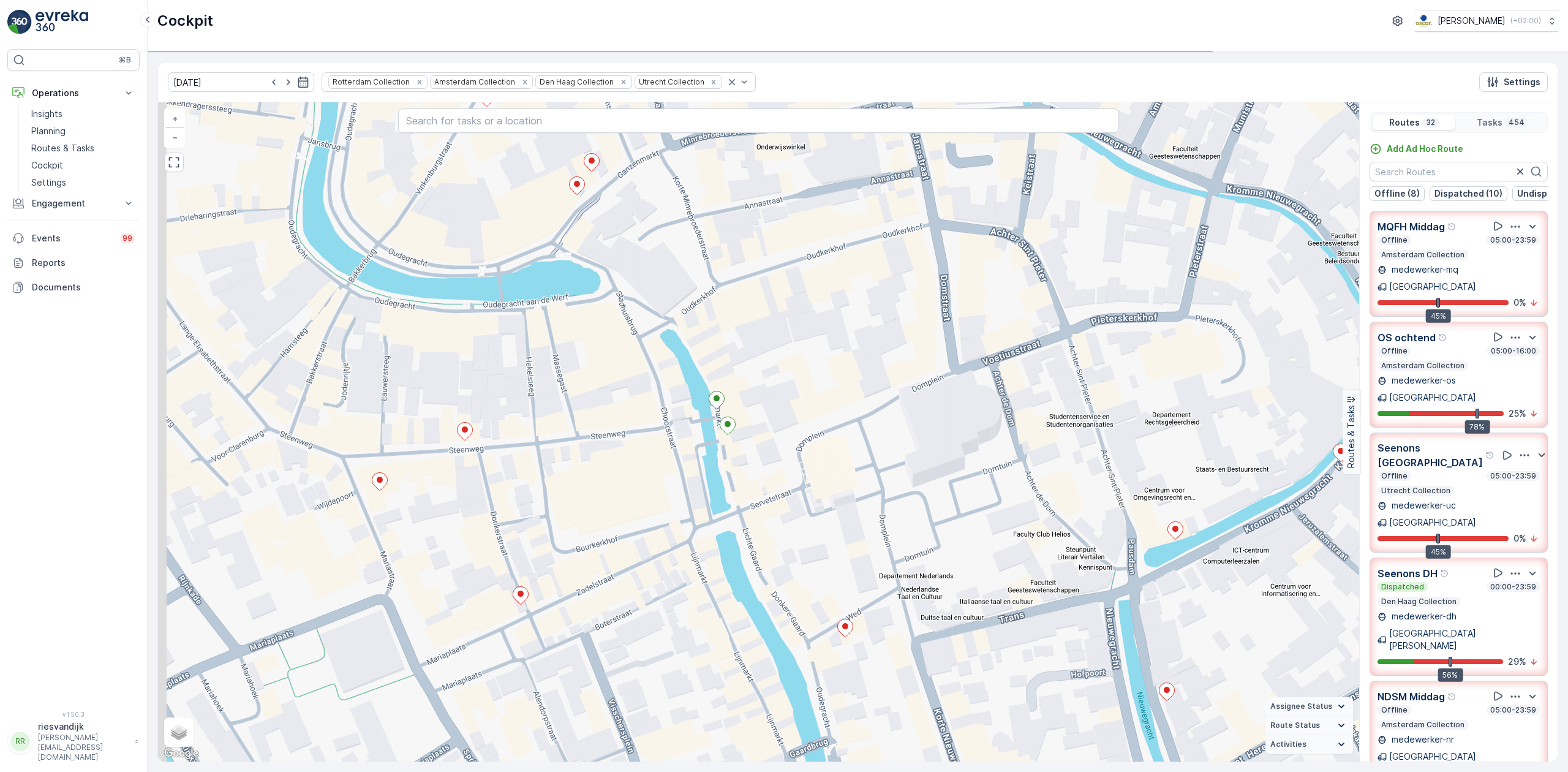
drag, startPoint x: 663, startPoint y: 429, endPoint x: 763, endPoint y: 557, distance: 162.4
click at [759, 557] on div "3 2 2 2 2 2 2 2 2 2 2 2 2 4 2 2 2 2 2 2 2 2 3 2 2 3 7 2 2 2 2 2 2 2 2 2 3 3 2 2…" at bounding box center [759, 432] width 1201 height 659
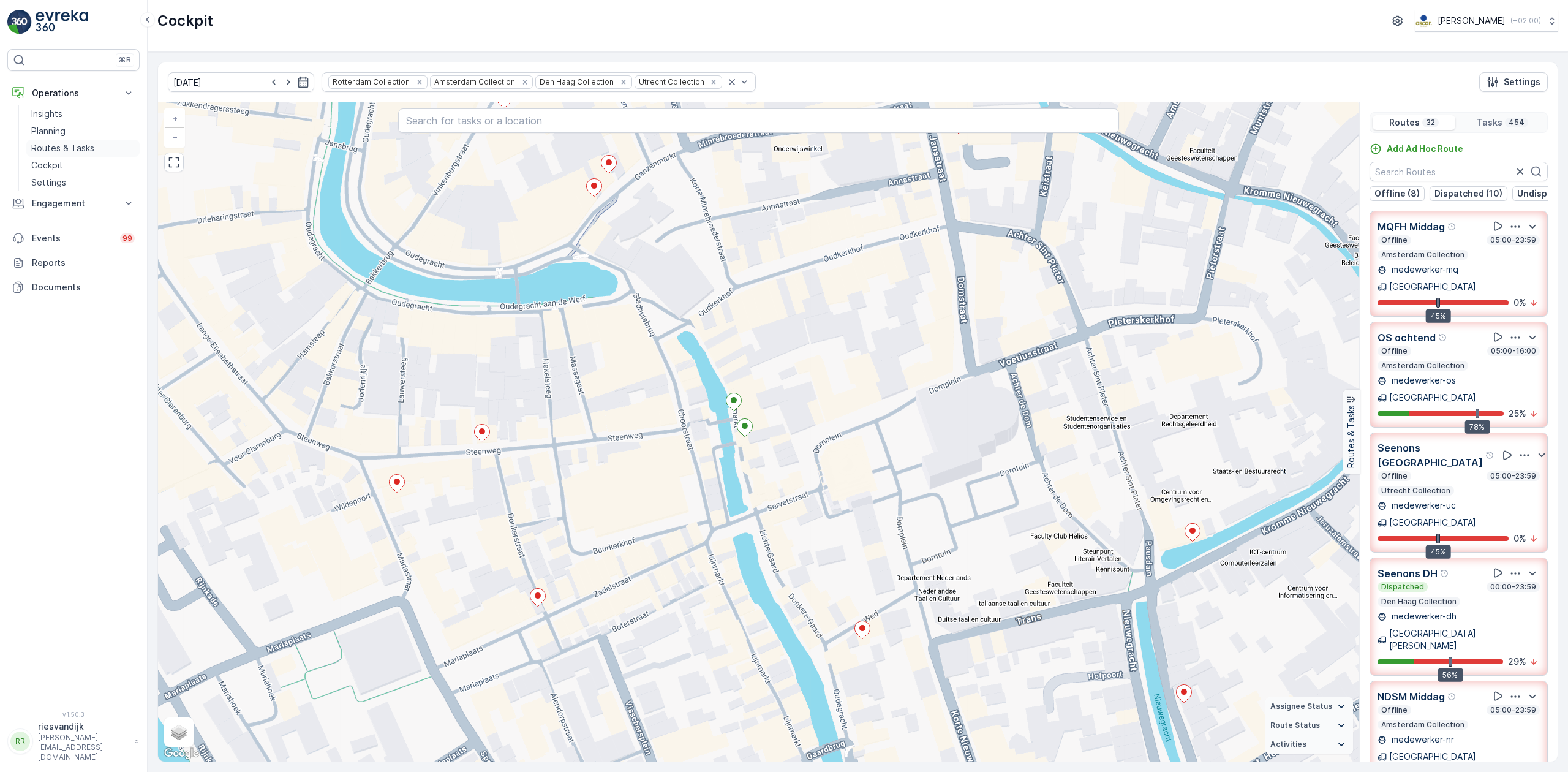
click at [74, 149] on p "Routes & Tasks" at bounding box center [63, 149] width 63 height 12
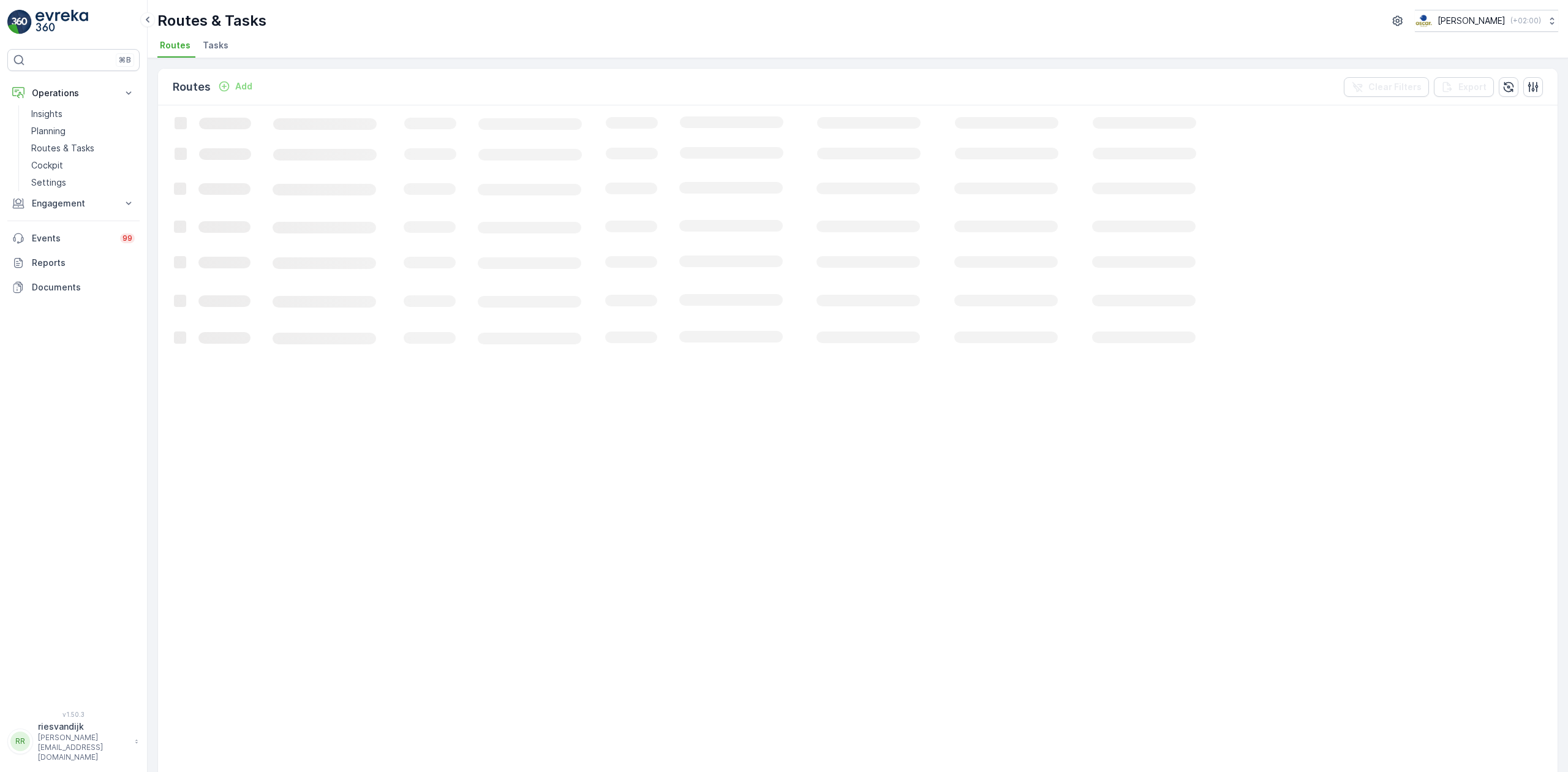
click at [217, 50] on span "Tasks" at bounding box center [215, 45] width 25 height 12
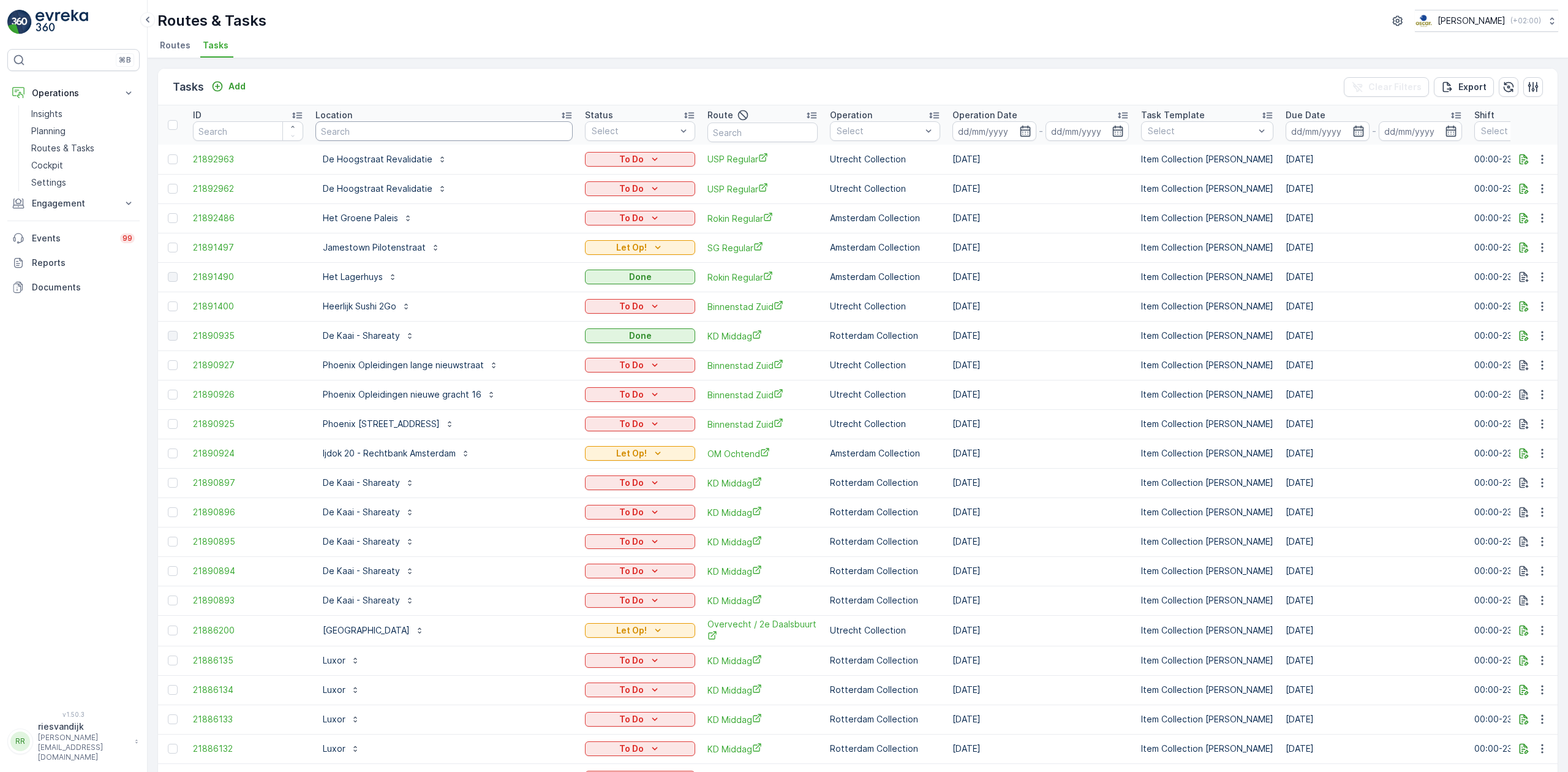
click at [439, 130] on input "text" at bounding box center [444, 131] width 257 height 19
type input "cons"
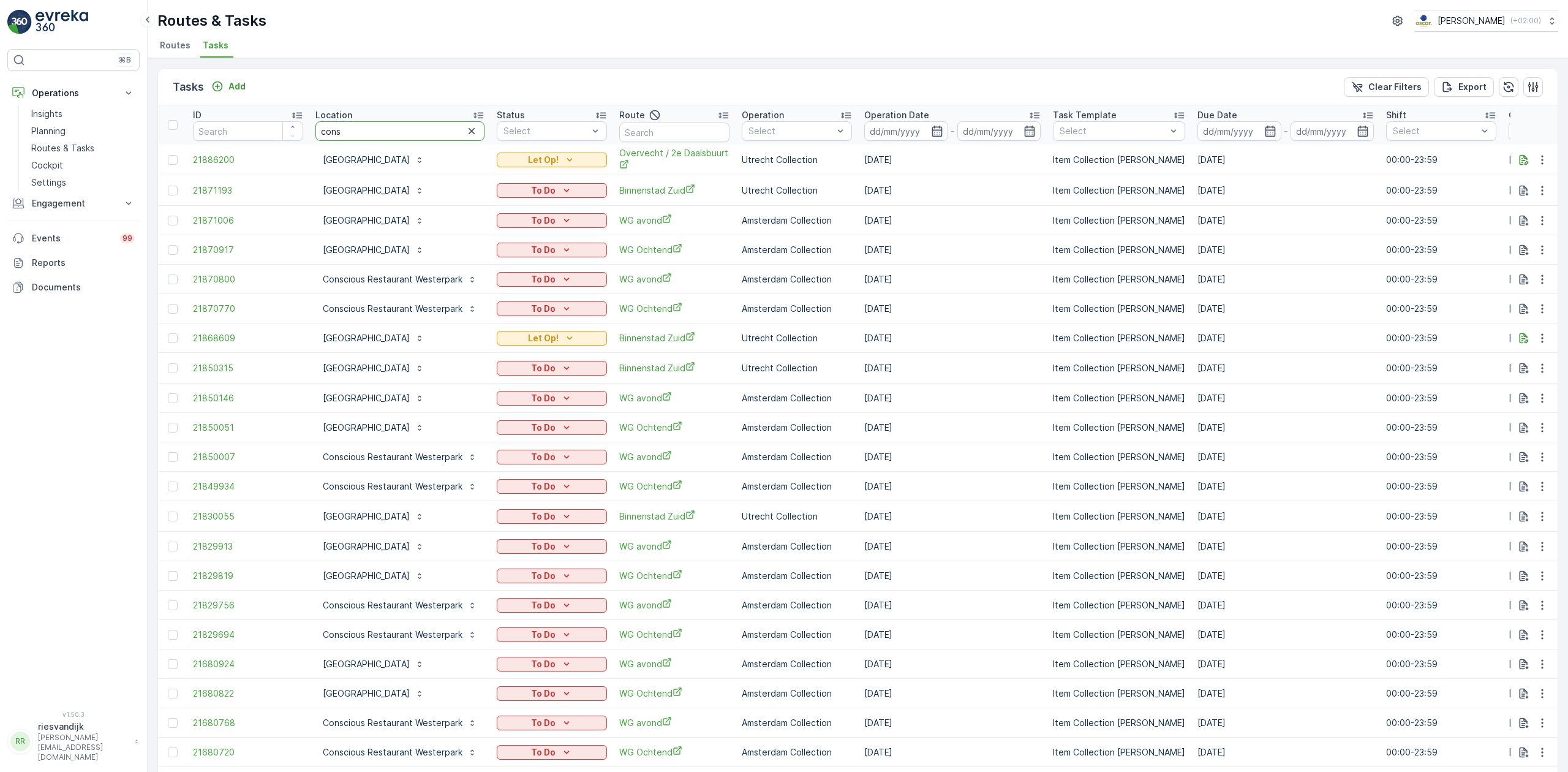
click at [378, 126] on input "cons" at bounding box center [400, 131] width 169 height 19
type input "consc"
click at [470, 130] on icon "button" at bounding box center [471, 131] width 6 height 6
click at [420, 136] on input "text" at bounding box center [400, 131] width 169 height 19
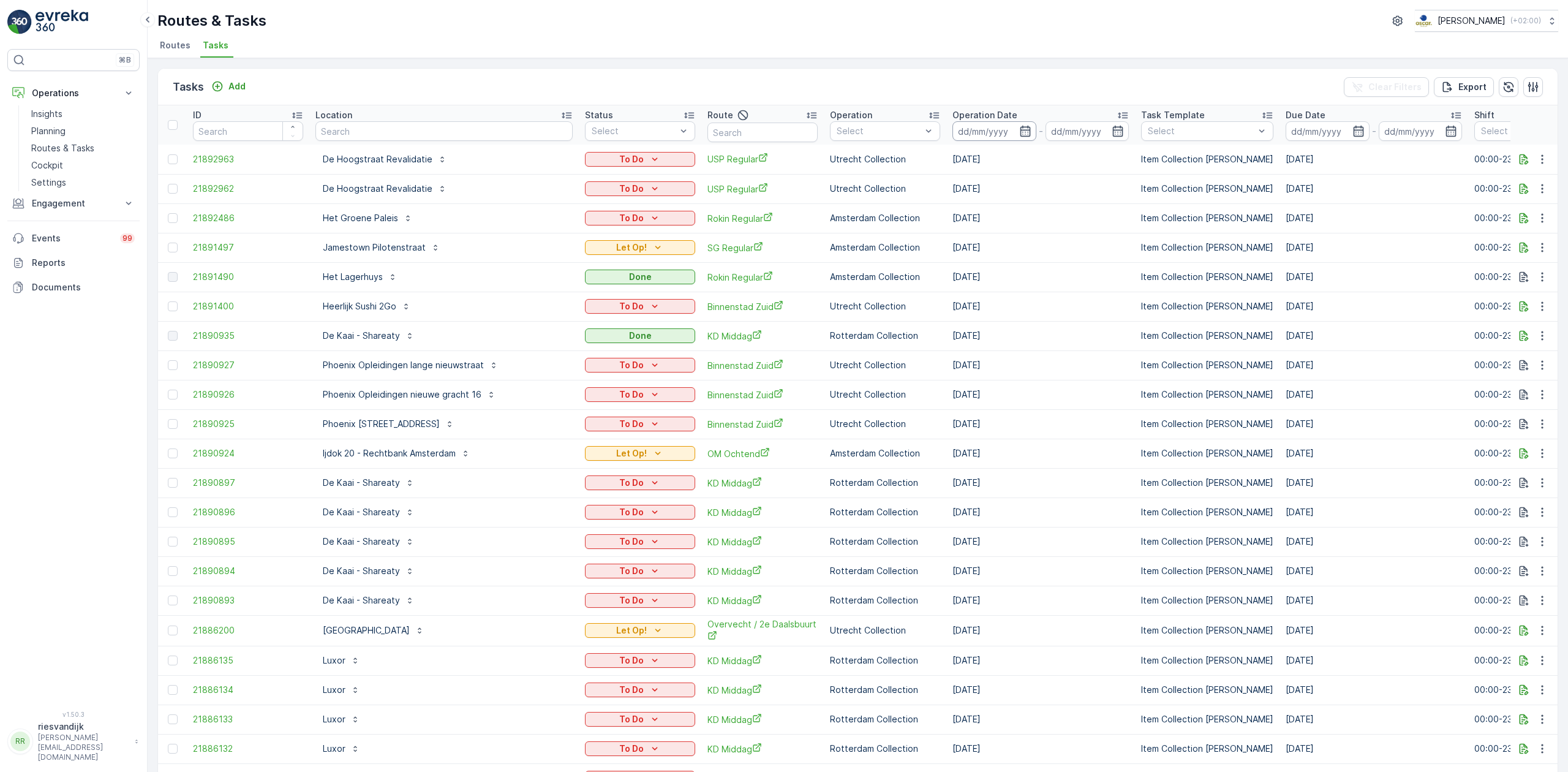
click at [952, 132] on input at bounding box center [994, 131] width 84 height 19
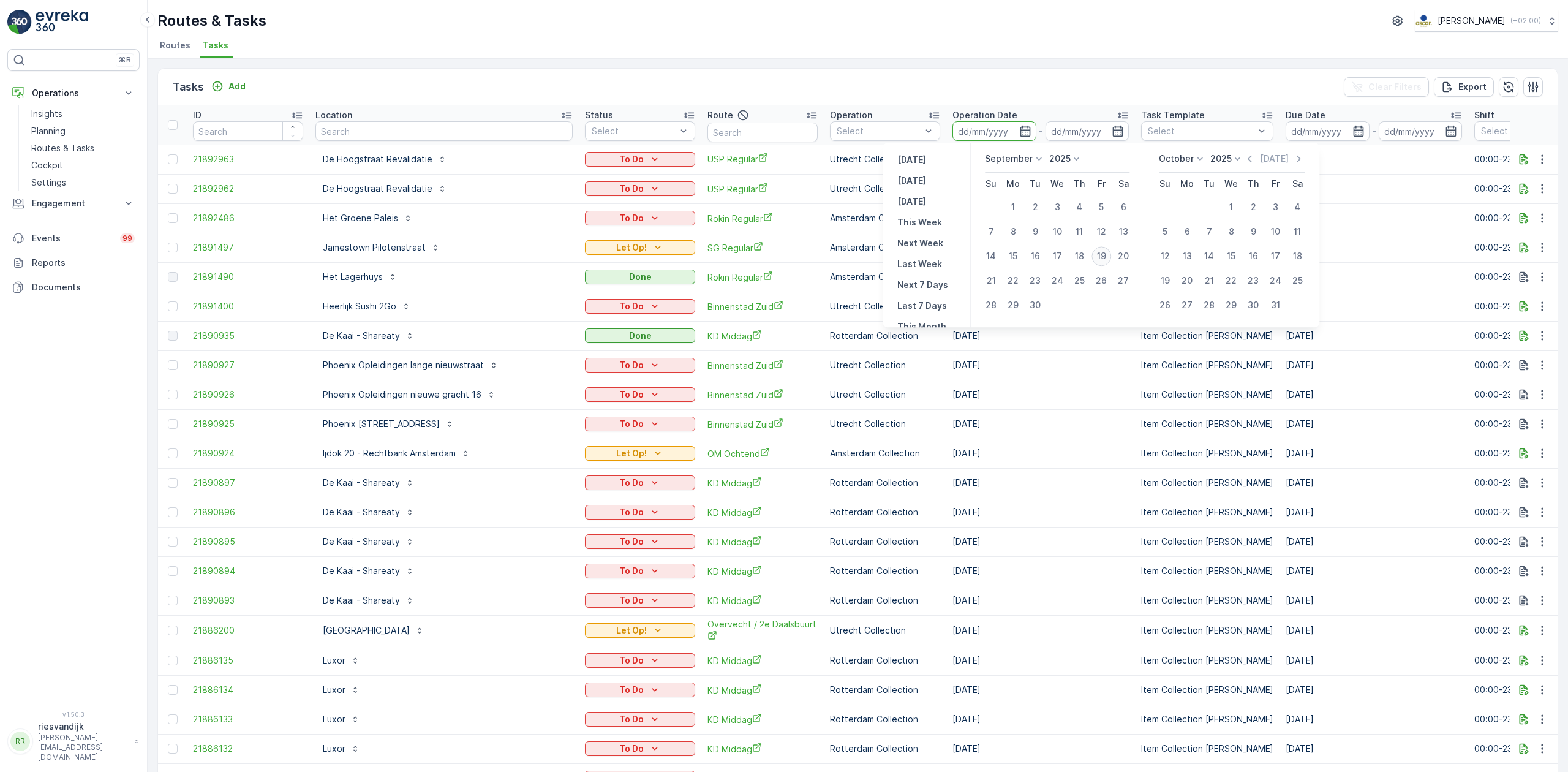
click at [1106, 257] on div "19" at bounding box center [1101, 256] width 19 height 19
type input "[DATE]"
click at [1106, 257] on div "19" at bounding box center [1101, 256] width 19 height 19
type input "[DATE]"
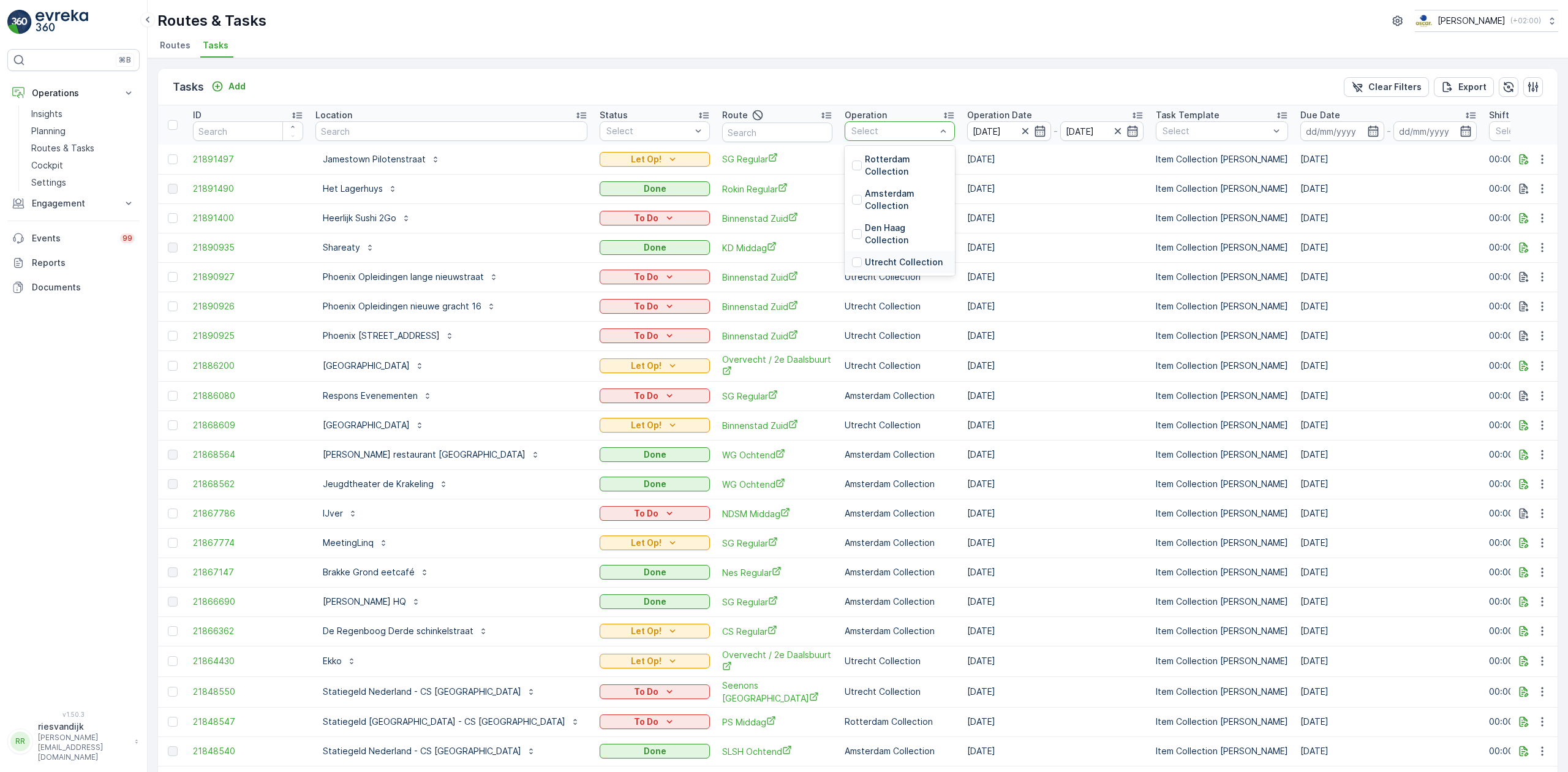
click at [864, 259] on p "Utrecht Collection" at bounding box center [903, 262] width 78 height 12
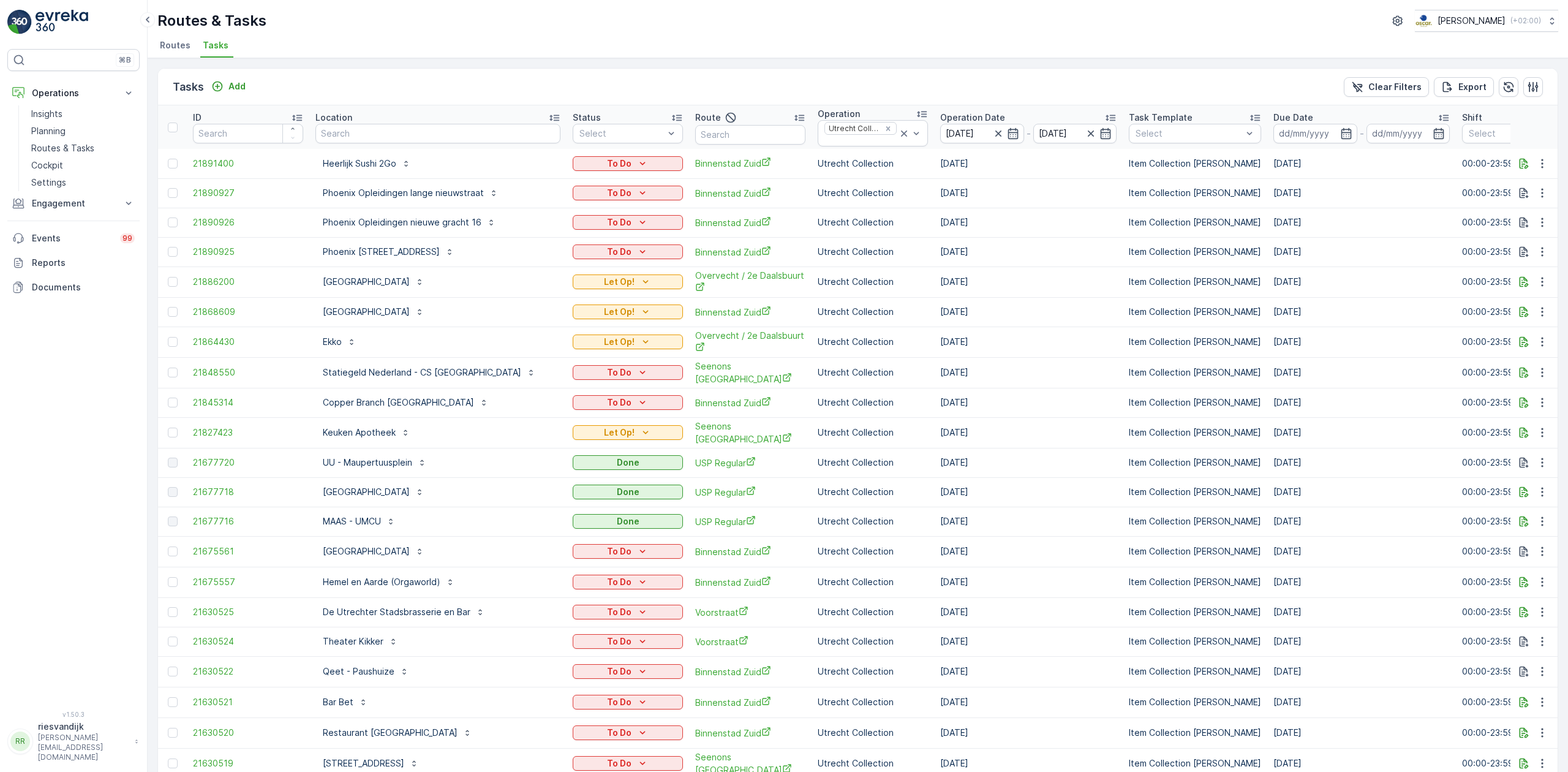
click at [751, 116] on div "Route" at bounding box center [750, 117] width 110 height 14
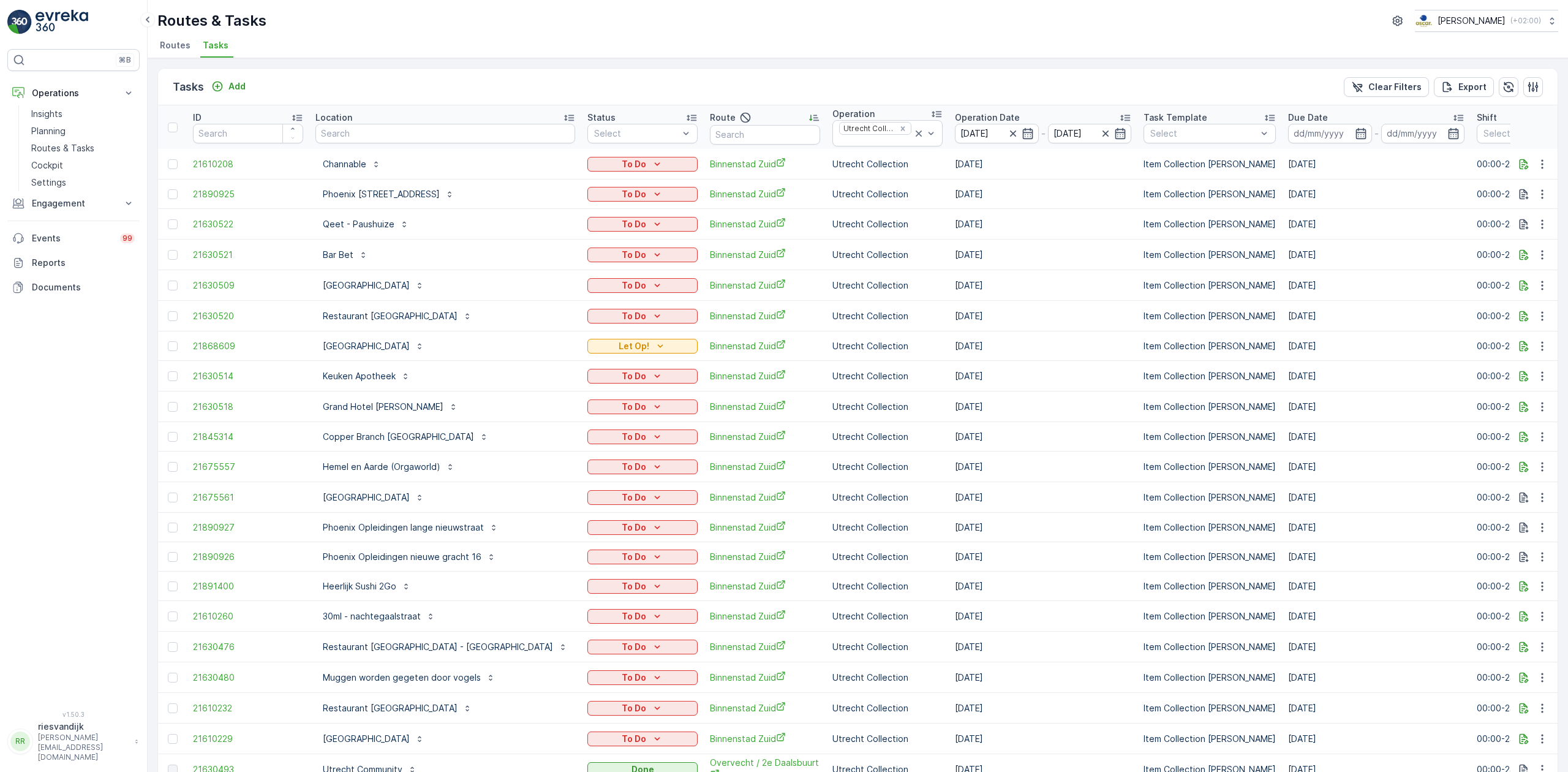
drag, startPoint x: 28, startPoint y: 13, endPoint x: 493, endPoint y: 42, distance: 465.9
click at [492, 42] on ul "Routes Tasks" at bounding box center [853, 47] width 1391 height 21
click at [750, 135] on input "text" at bounding box center [765, 135] width 110 height 19
click at [624, 184] on div "To Do" at bounding box center [642, 184] width 110 height 22
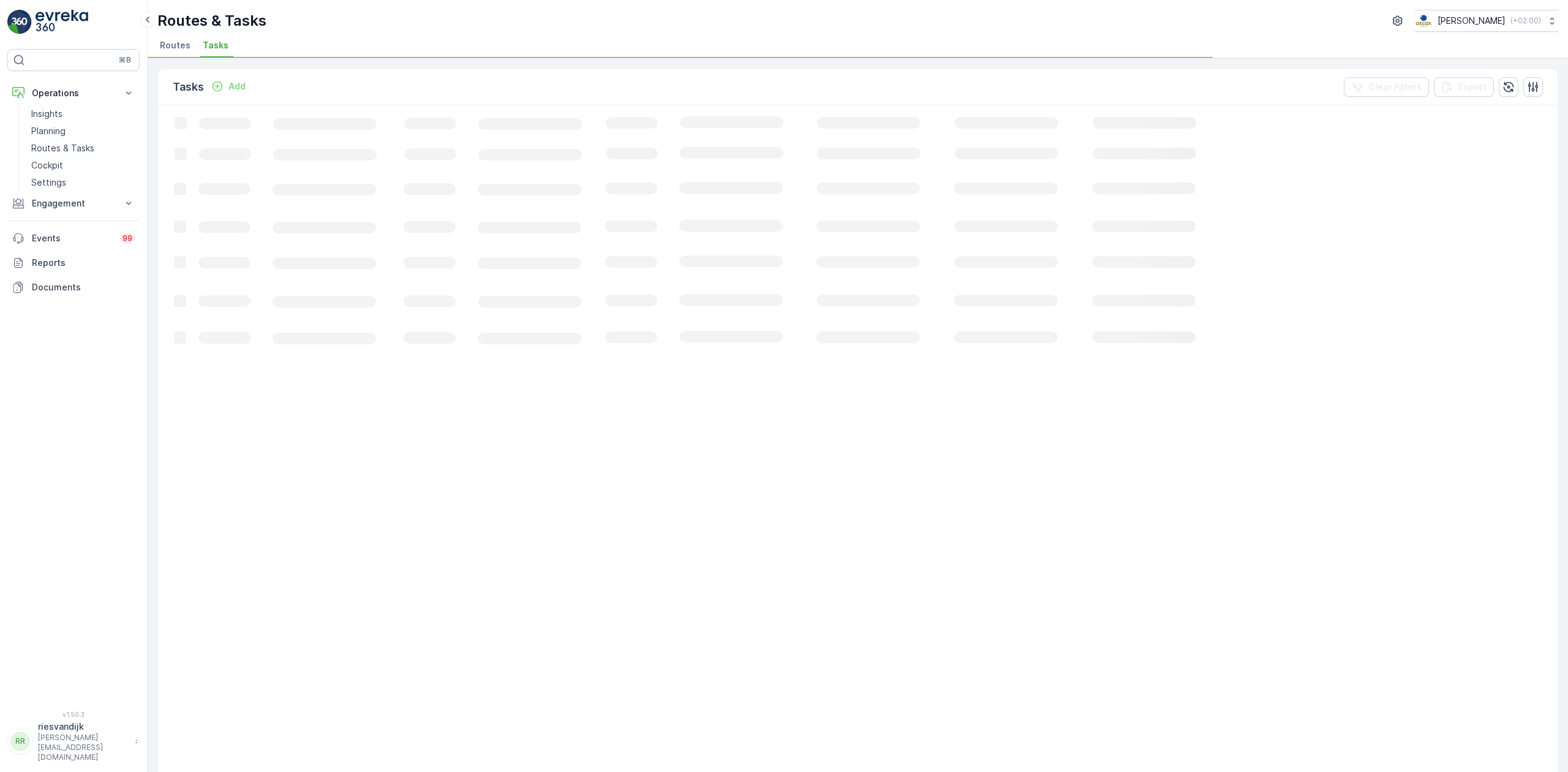
click at [640, 133] on icon "Loading..." at bounding box center [746, 769] width 1176 height 1327
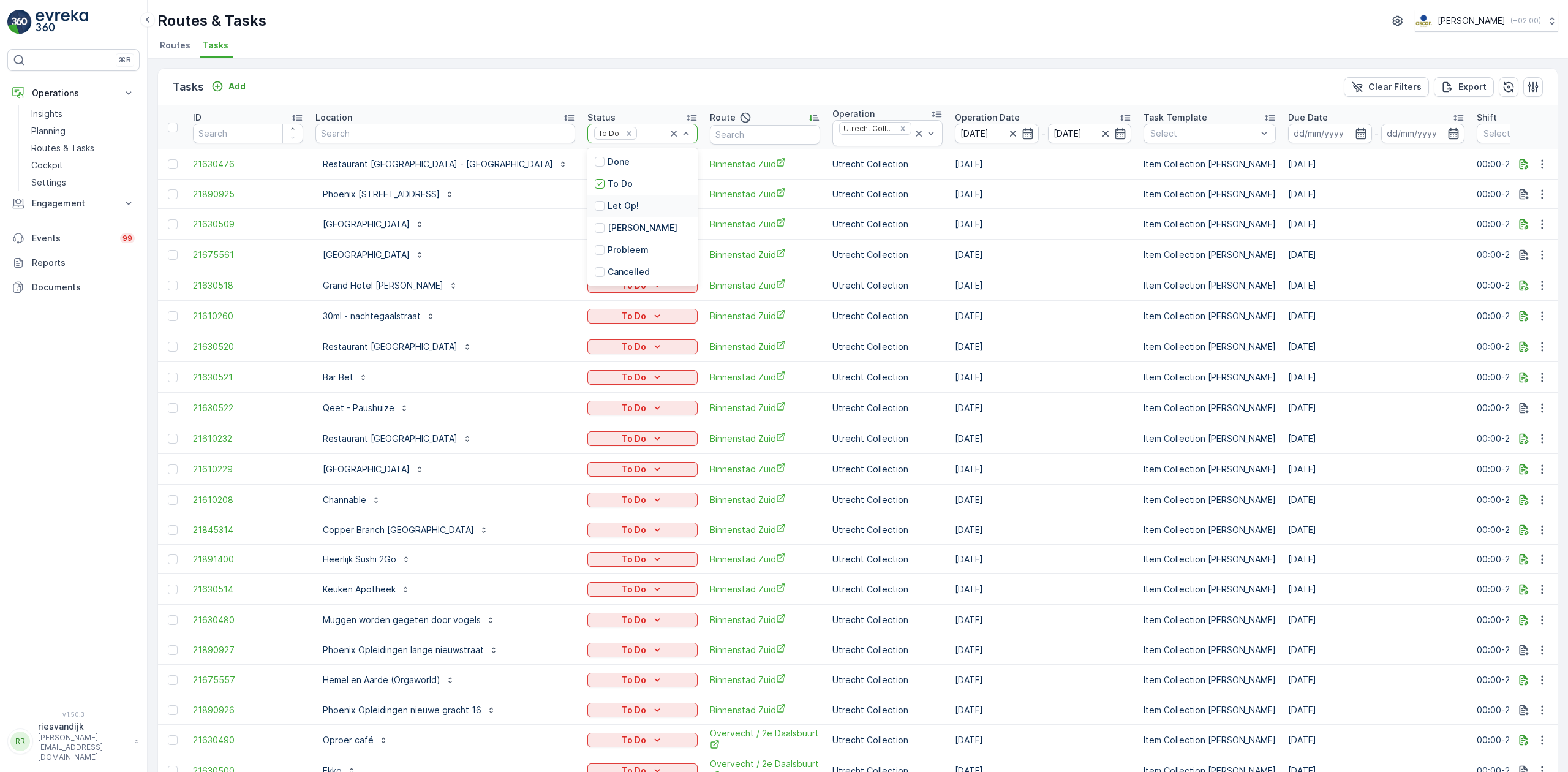
click at [616, 206] on p "Let Op!" at bounding box center [622, 206] width 31 height 12
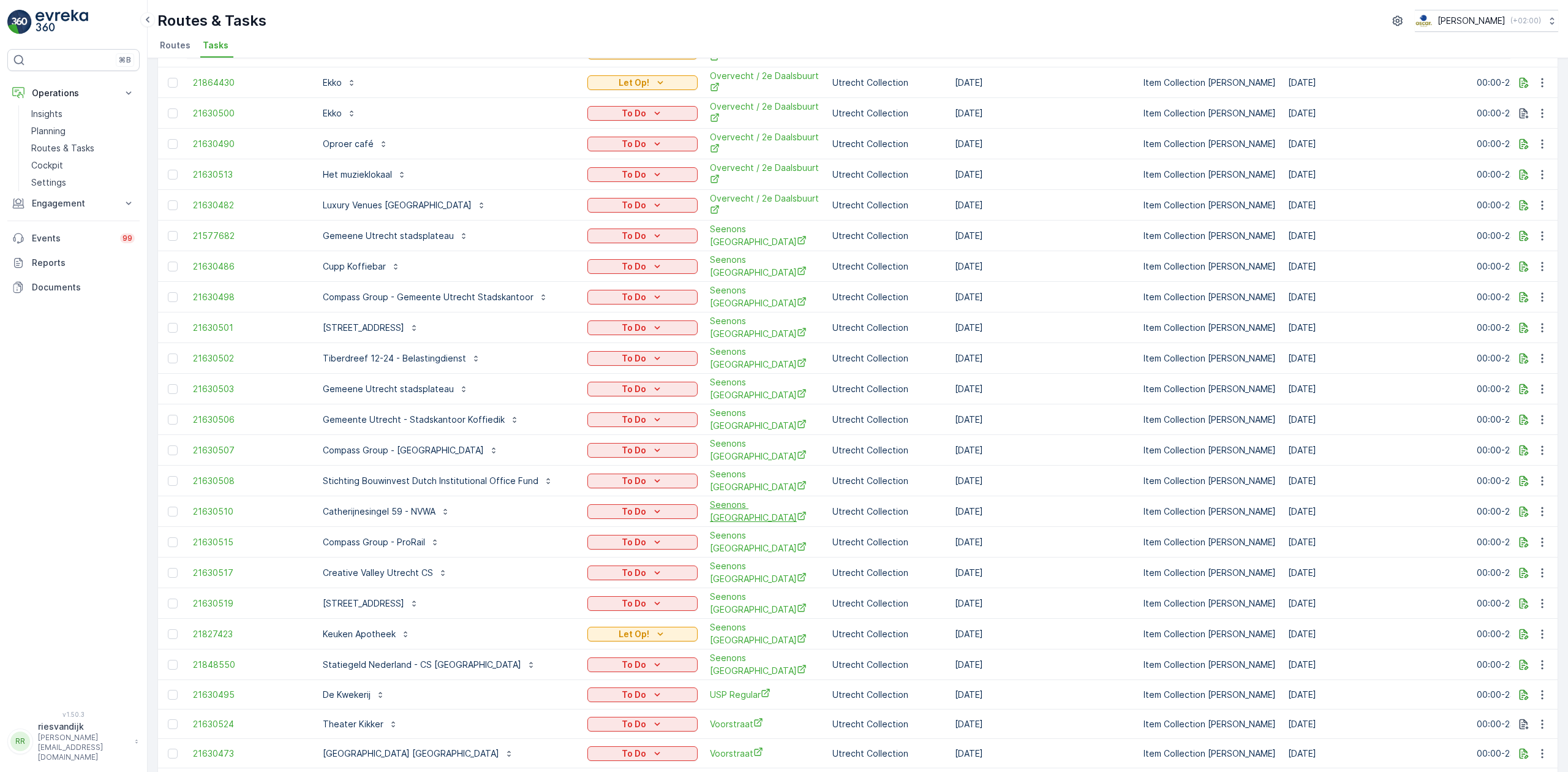
scroll to position [939, 0]
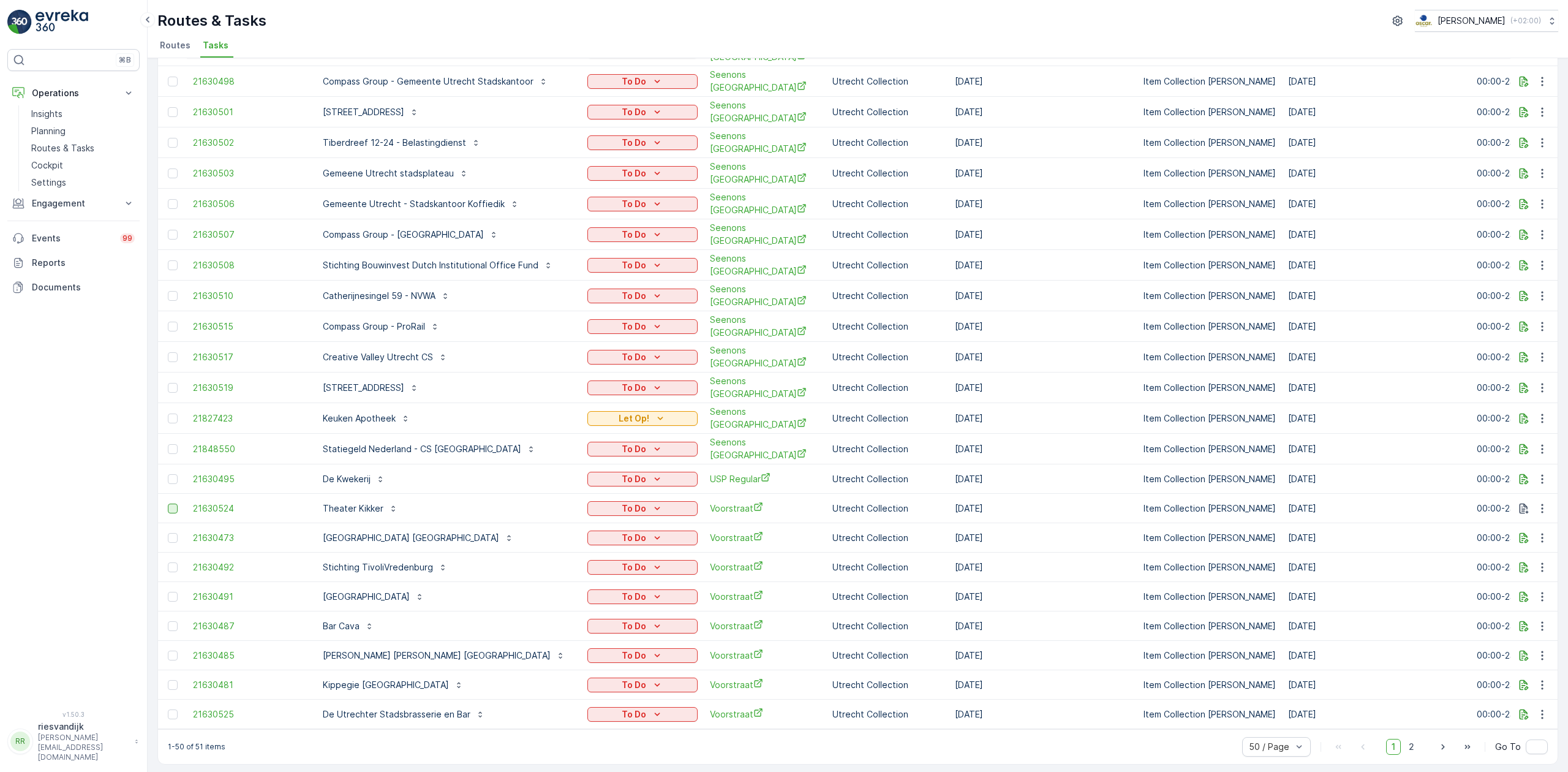
click at [172, 504] on div at bounding box center [173, 508] width 10 height 10
click at [168, 504] on input "checkbox" at bounding box center [168, 504] width 0 height 0
click at [172, 651] on div at bounding box center [173, 656] width 10 height 10
click at [168, 651] on input "checkbox" at bounding box center [168, 651] width 0 height 0
click at [171, 680] on div at bounding box center [173, 685] width 10 height 10
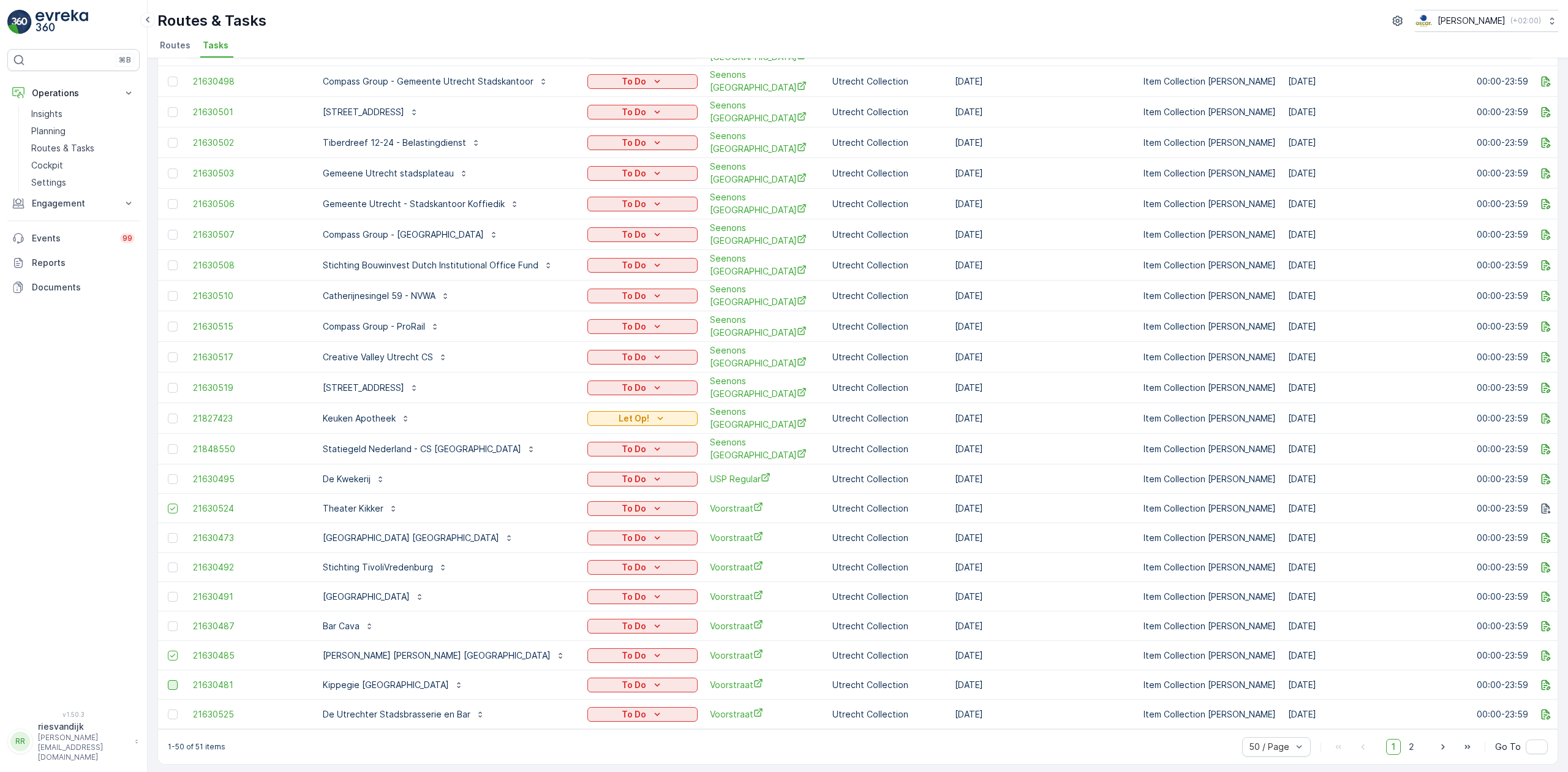
click at [168, 680] on input "checkbox" at bounding box center [168, 680] width 0 height 0
click at [1413, 746] on span "2" at bounding box center [1411, 747] width 17 height 16
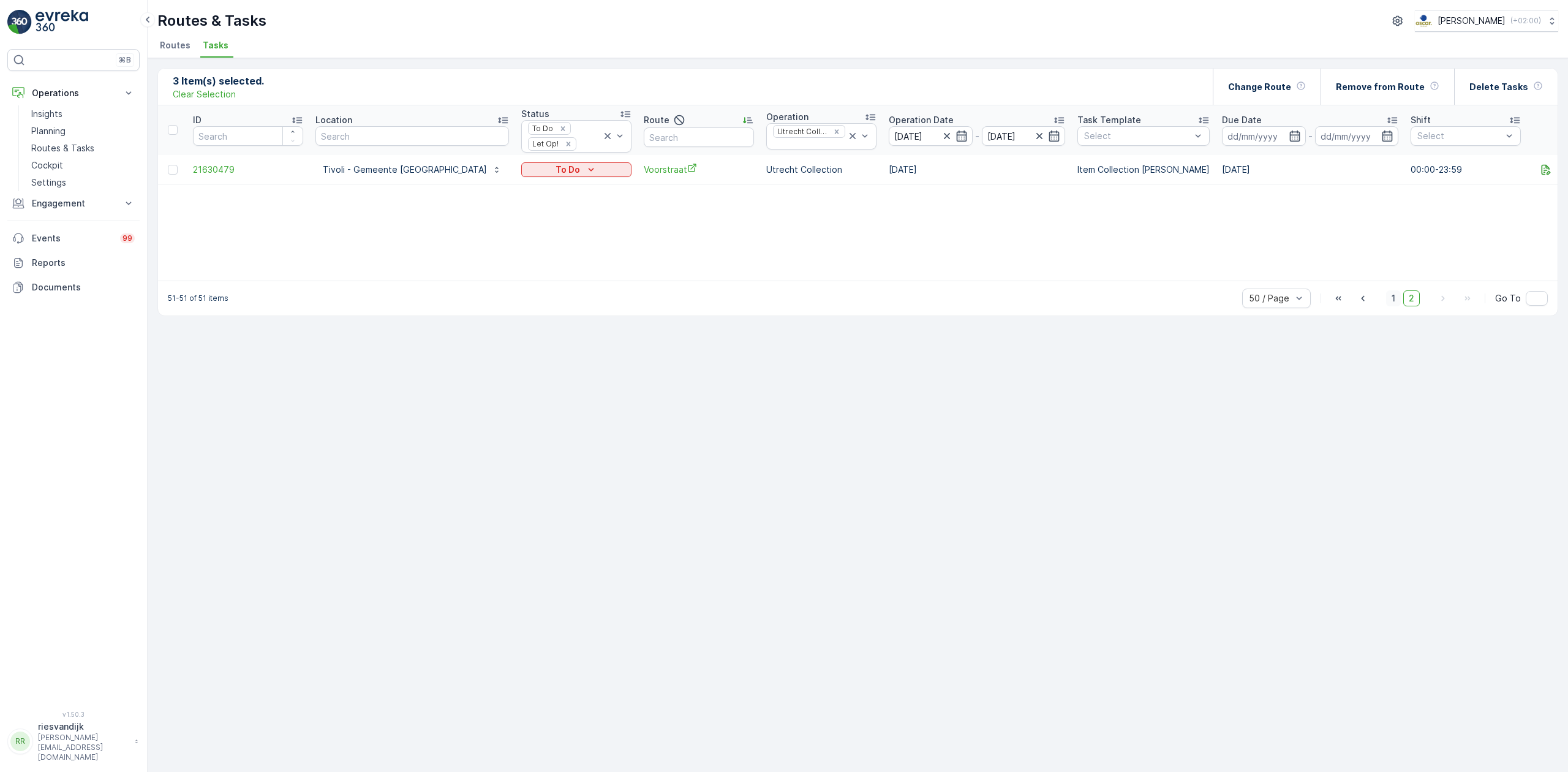
click at [1388, 298] on span "1" at bounding box center [1393, 298] width 14 height 16
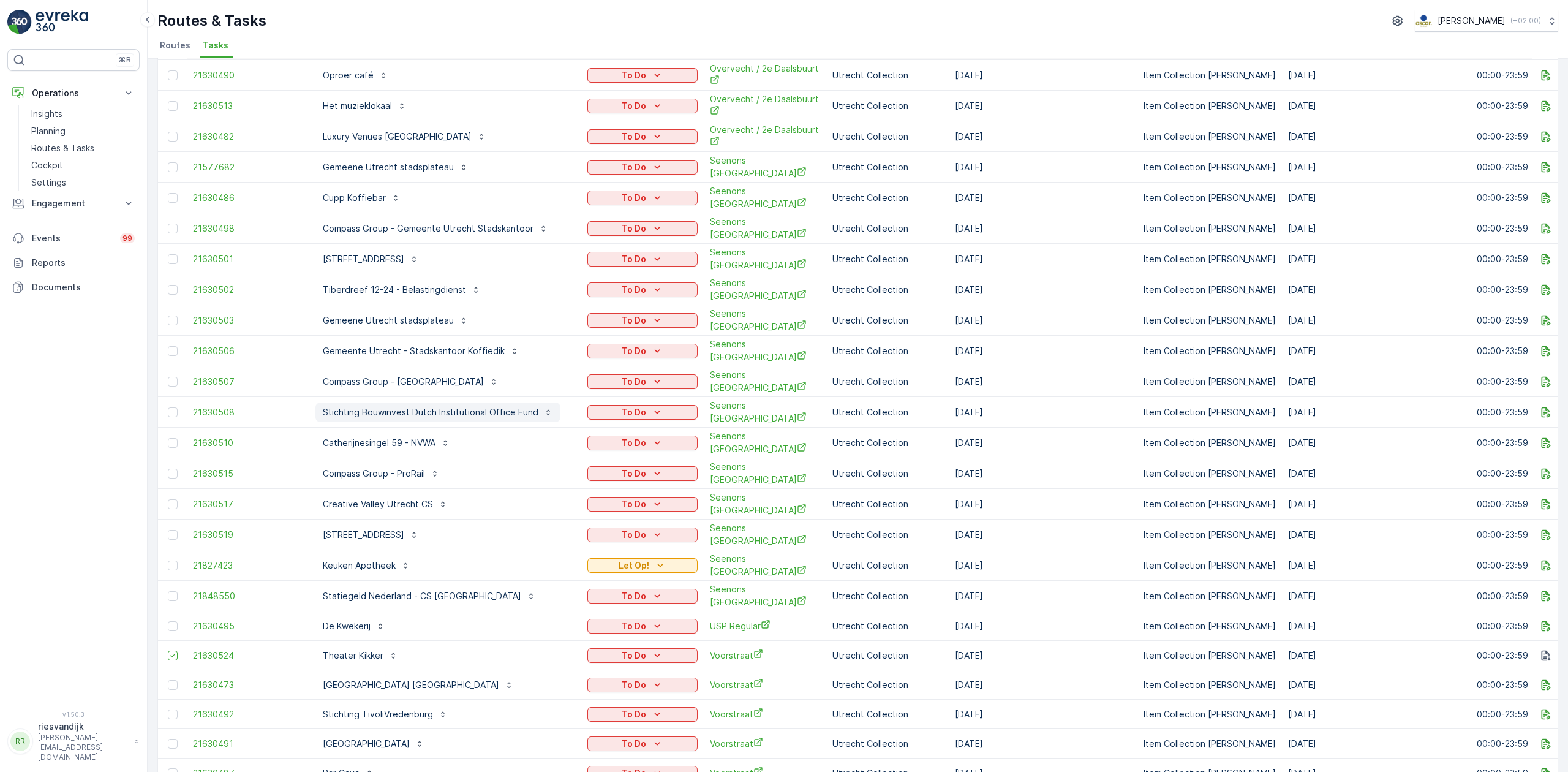
scroll to position [939, 0]
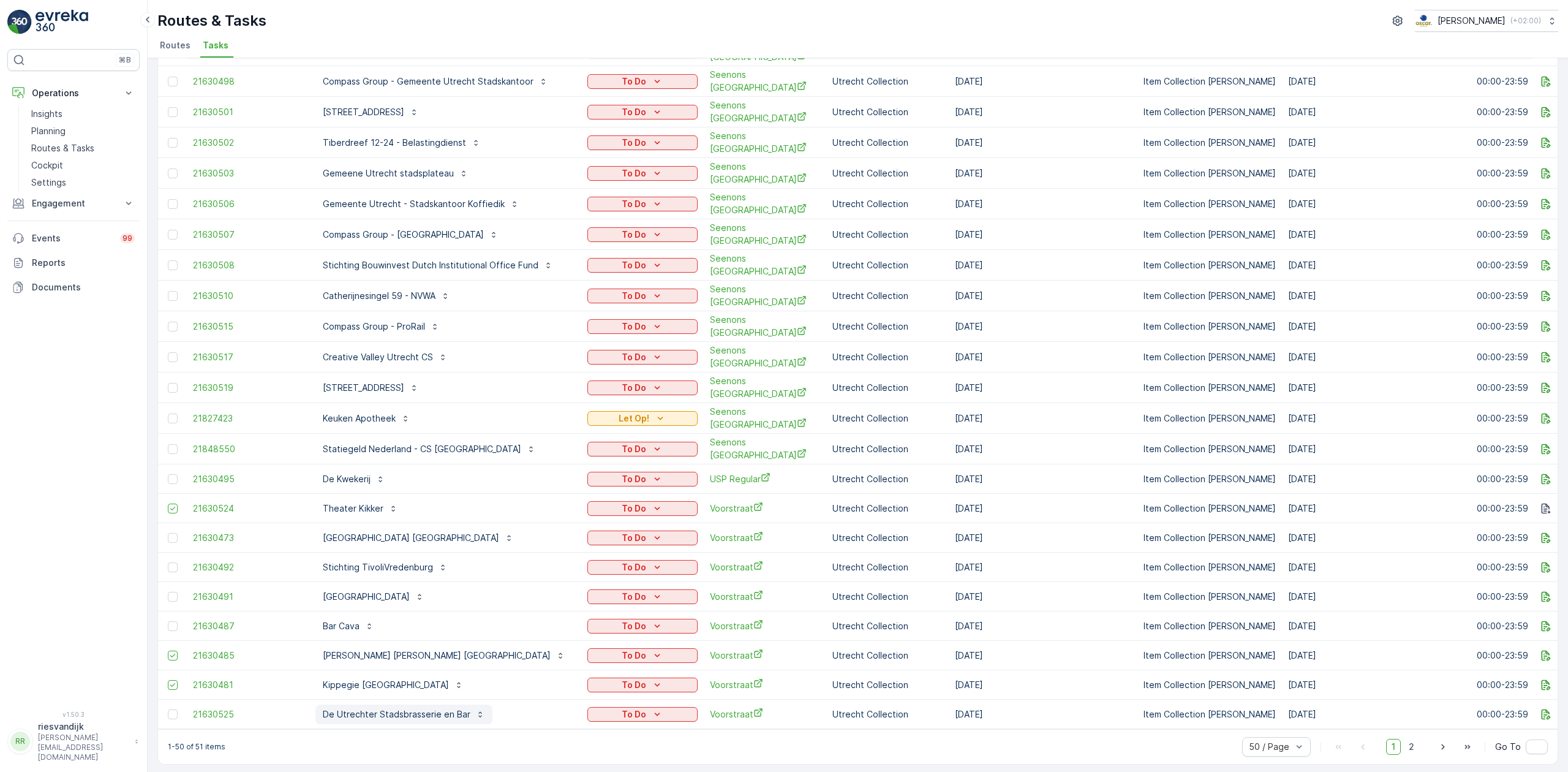
drag, startPoint x: 417, startPoint y: 704, endPoint x: 369, endPoint y: 703, distance: 48.0
click at [369, 708] on p "De Utrechter Stadsbrasserie en Bar" at bounding box center [396, 714] width 148 height 12
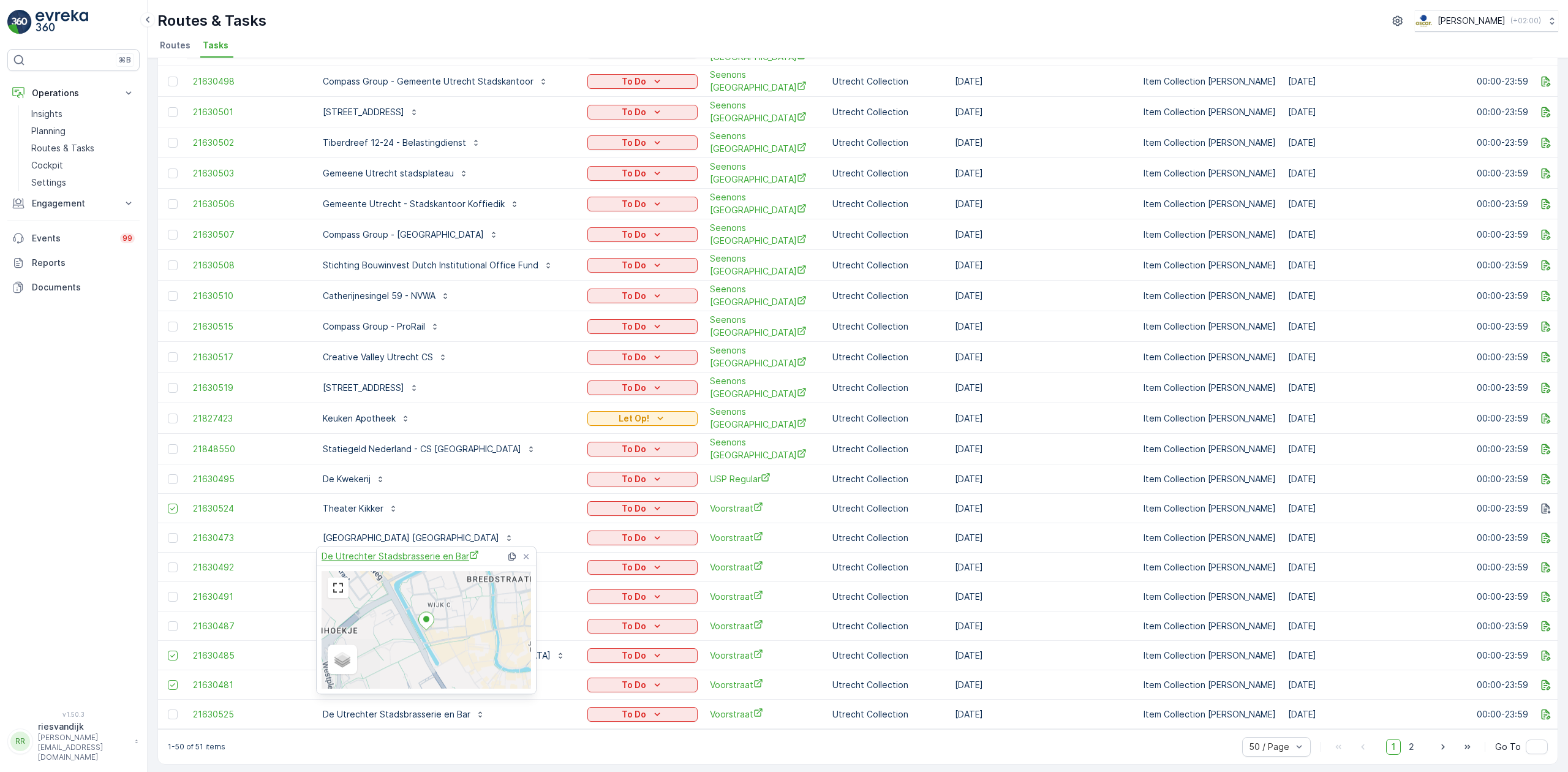
click at [428, 557] on span "De Utrechter Stadsbrasserie en Bar" at bounding box center [400, 556] width 157 height 13
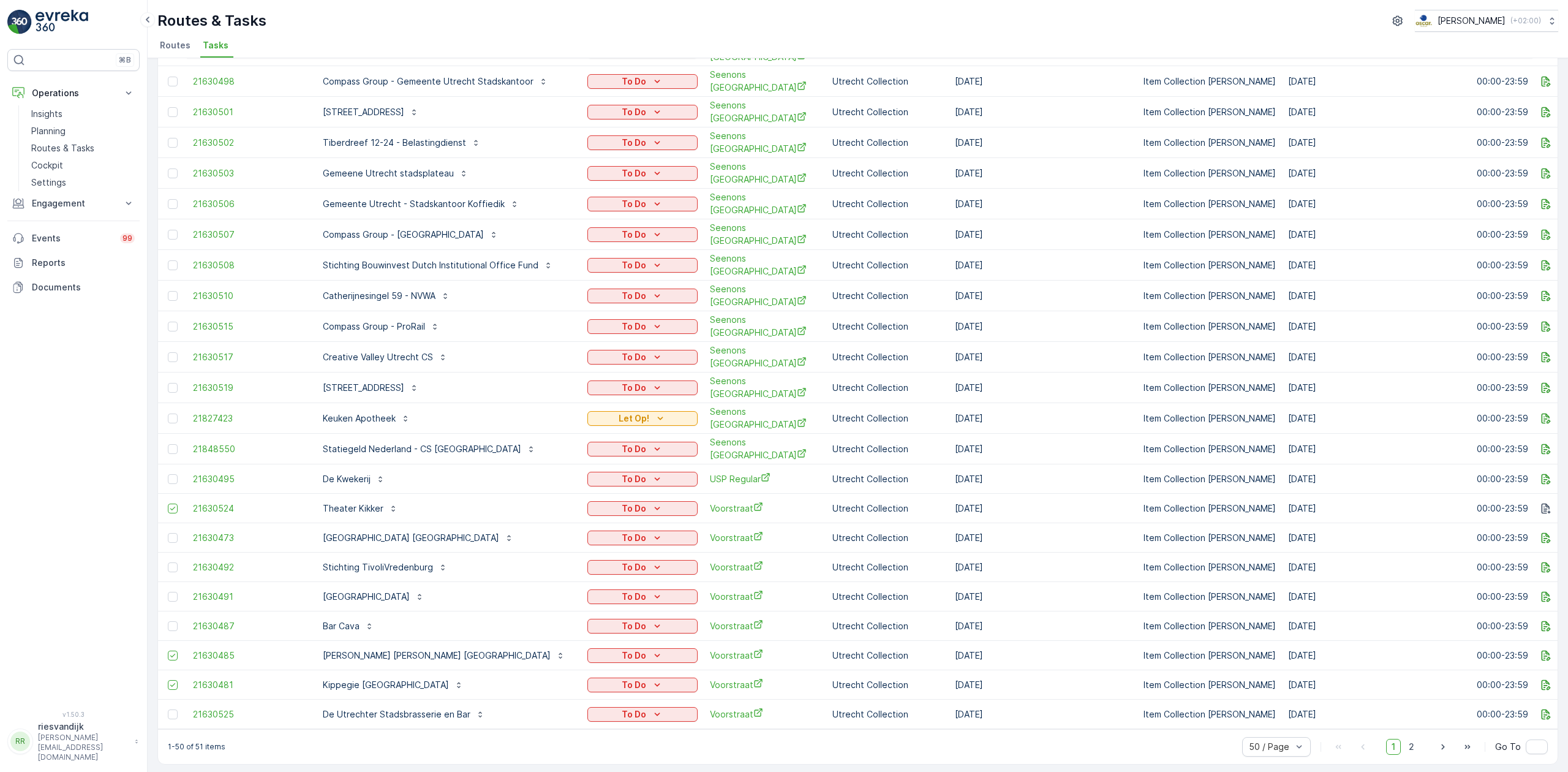
click at [120, 546] on div "⌘B Operations Insights Planning Routes & Tasks Cockpit Settings Engagement Insi…" at bounding box center [74, 372] width 132 height 647
click at [170, 709] on div at bounding box center [173, 714] width 10 height 10
click at [168, 709] on input "checkbox" at bounding box center [168, 709] width 0 height 0
click at [1545, 412] on icon "button" at bounding box center [1546, 418] width 12 height 12
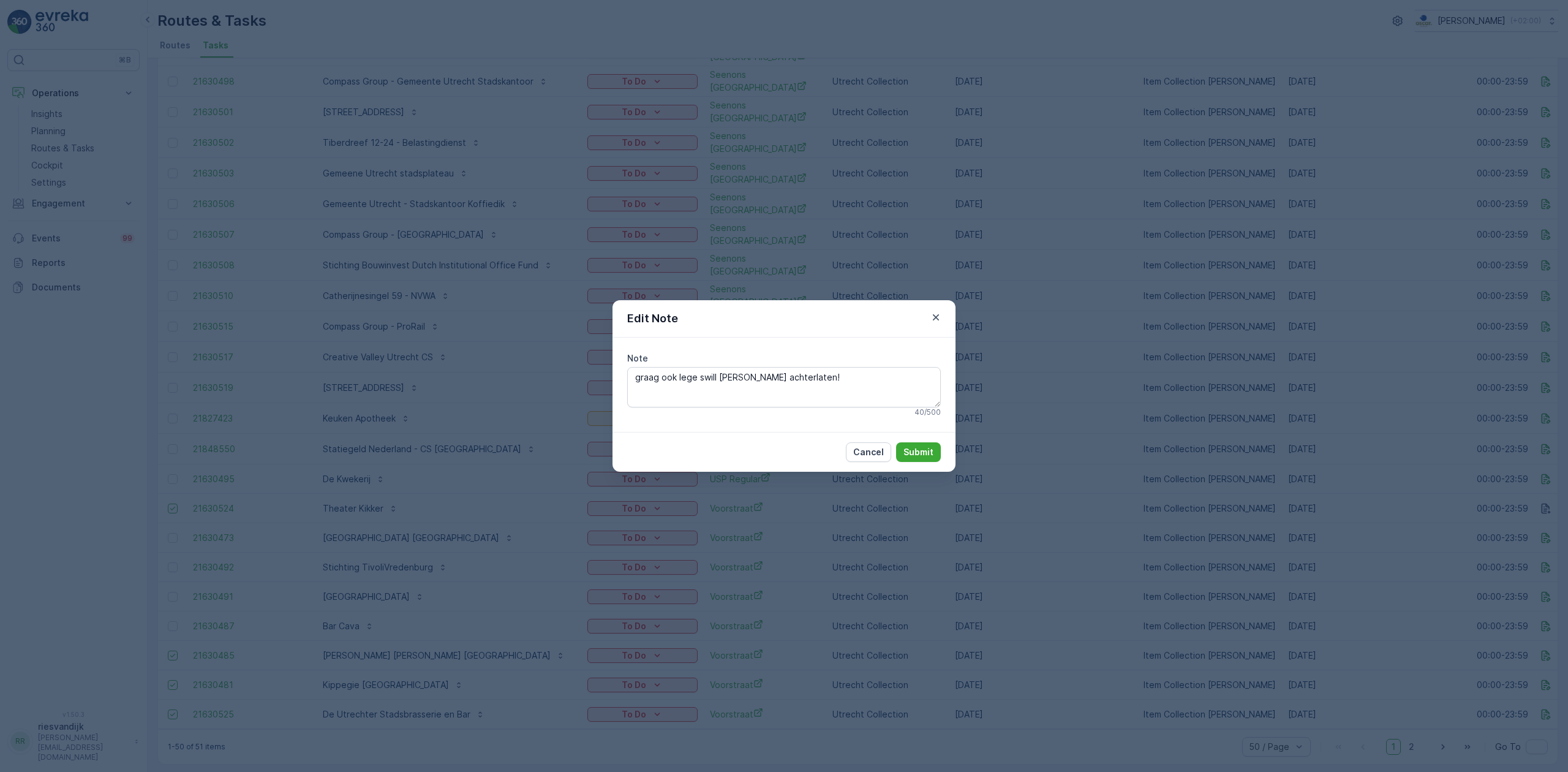
click at [954, 319] on div "Edit Note" at bounding box center [784, 319] width 343 height 37
click at [941, 317] on icon "button" at bounding box center [936, 317] width 12 height 12
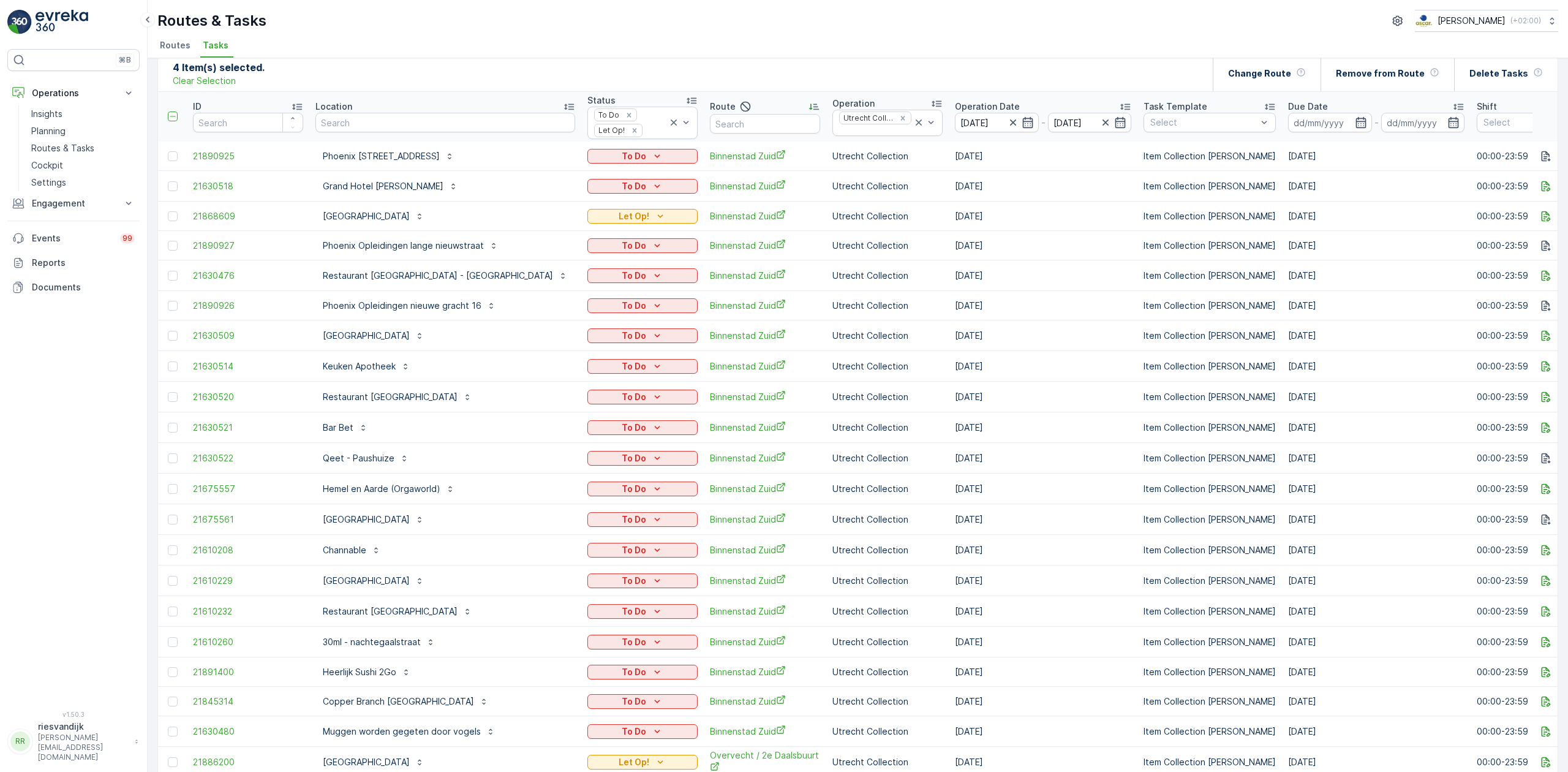
scroll to position [0, 0]
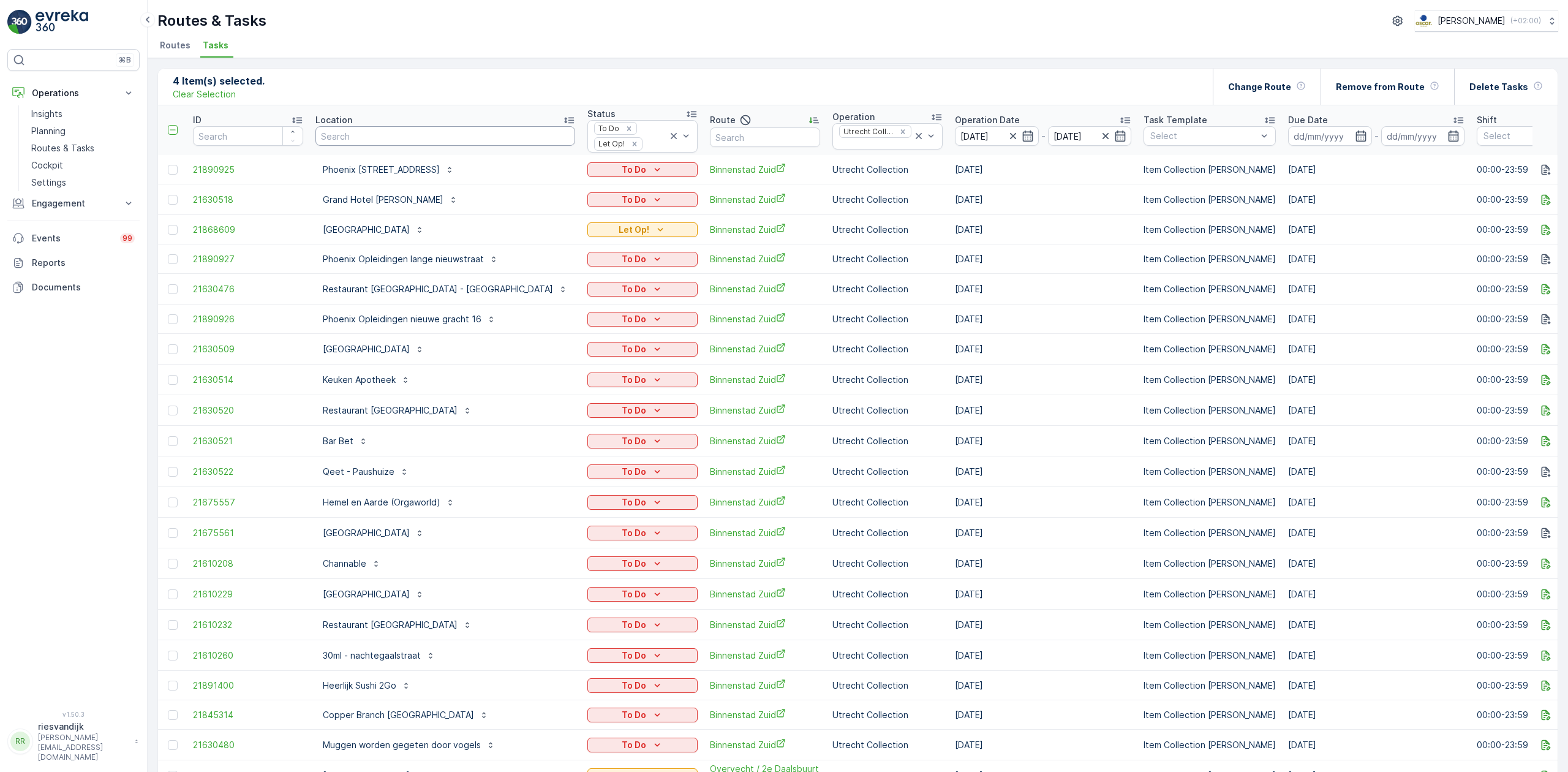
click at [454, 141] on input "text" at bounding box center [446, 136] width 260 height 19
click at [451, 87] on div "4 Item(s) selected. Clear Selection Change Route Remove from Route Delete Tasks" at bounding box center [858, 87] width 1400 height 36
click at [671, 135] on icon at bounding box center [673, 136] width 6 height 6
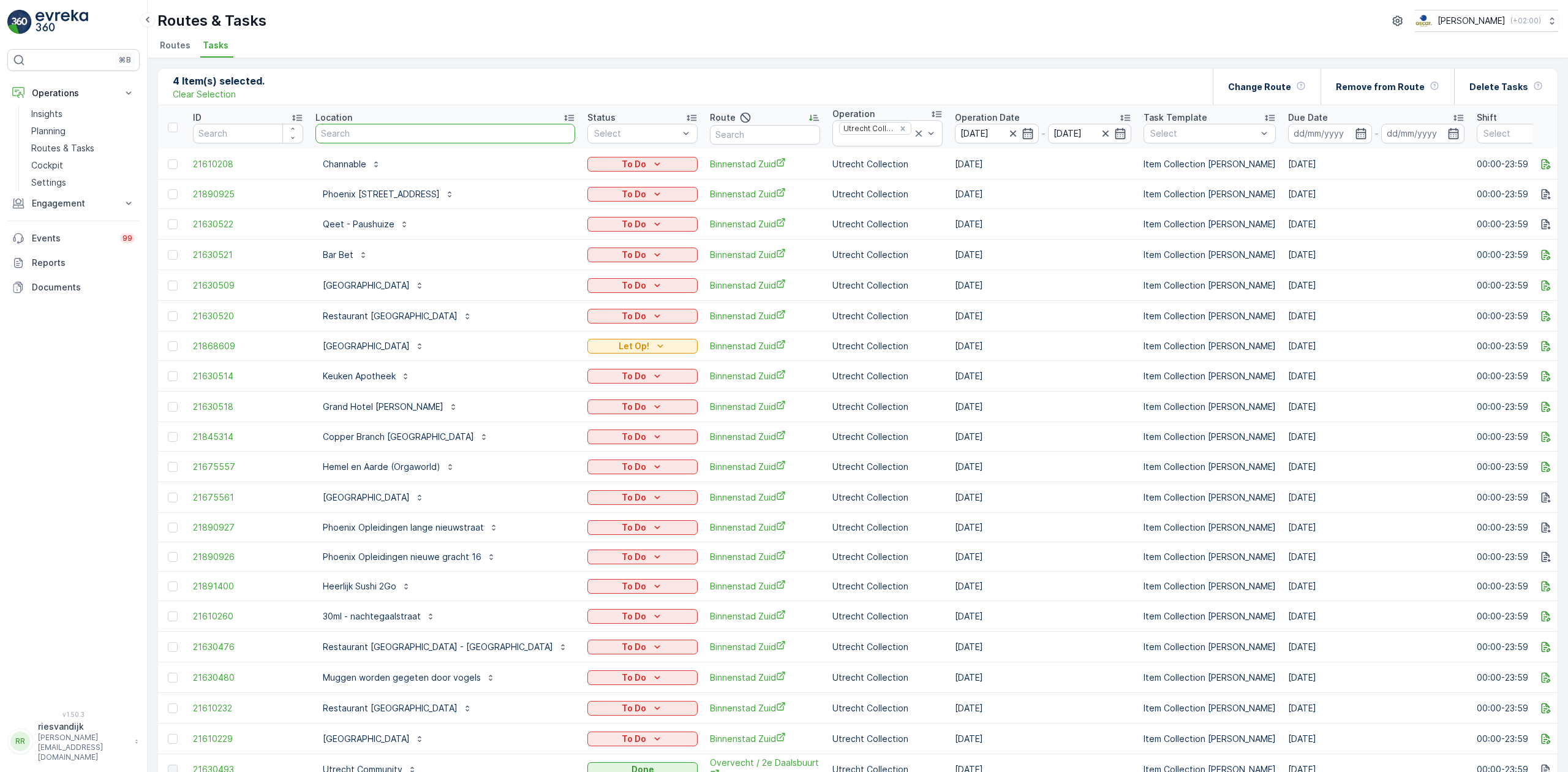
click at [463, 131] on input "text" at bounding box center [446, 133] width 260 height 19
click at [966, 132] on input "[DATE]" at bounding box center [997, 133] width 84 height 19
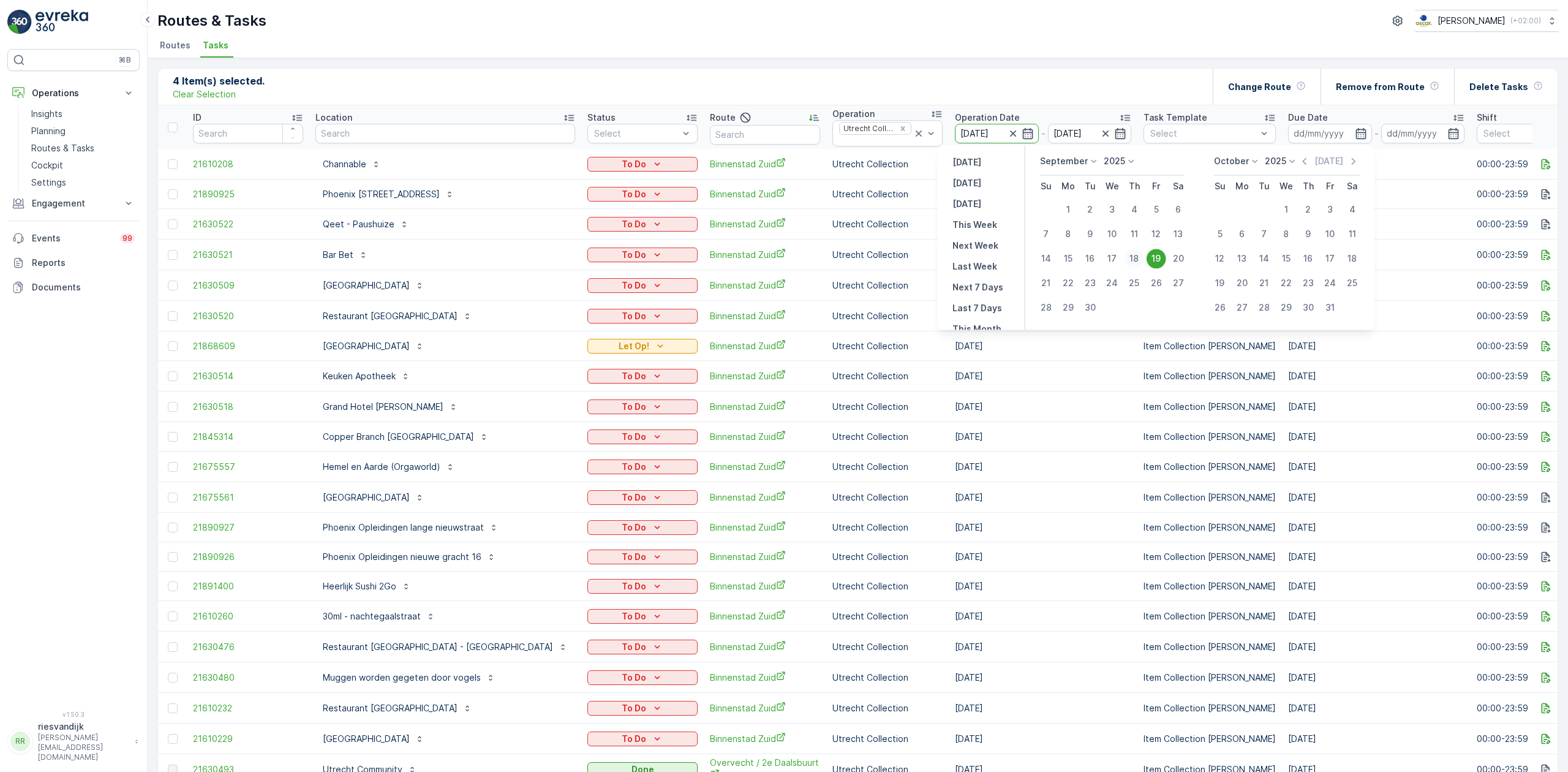
click at [1135, 260] on div "18" at bounding box center [1134, 259] width 19 height 19
type input "[DATE]"
click at [1159, 259] on div "19" at bounding box center [1156, 259] width 19 height 19
type input "[DATE]"
click at [1066, 138] on input "[DATE]" at bounding box center [1090, 133] width 84 height 19
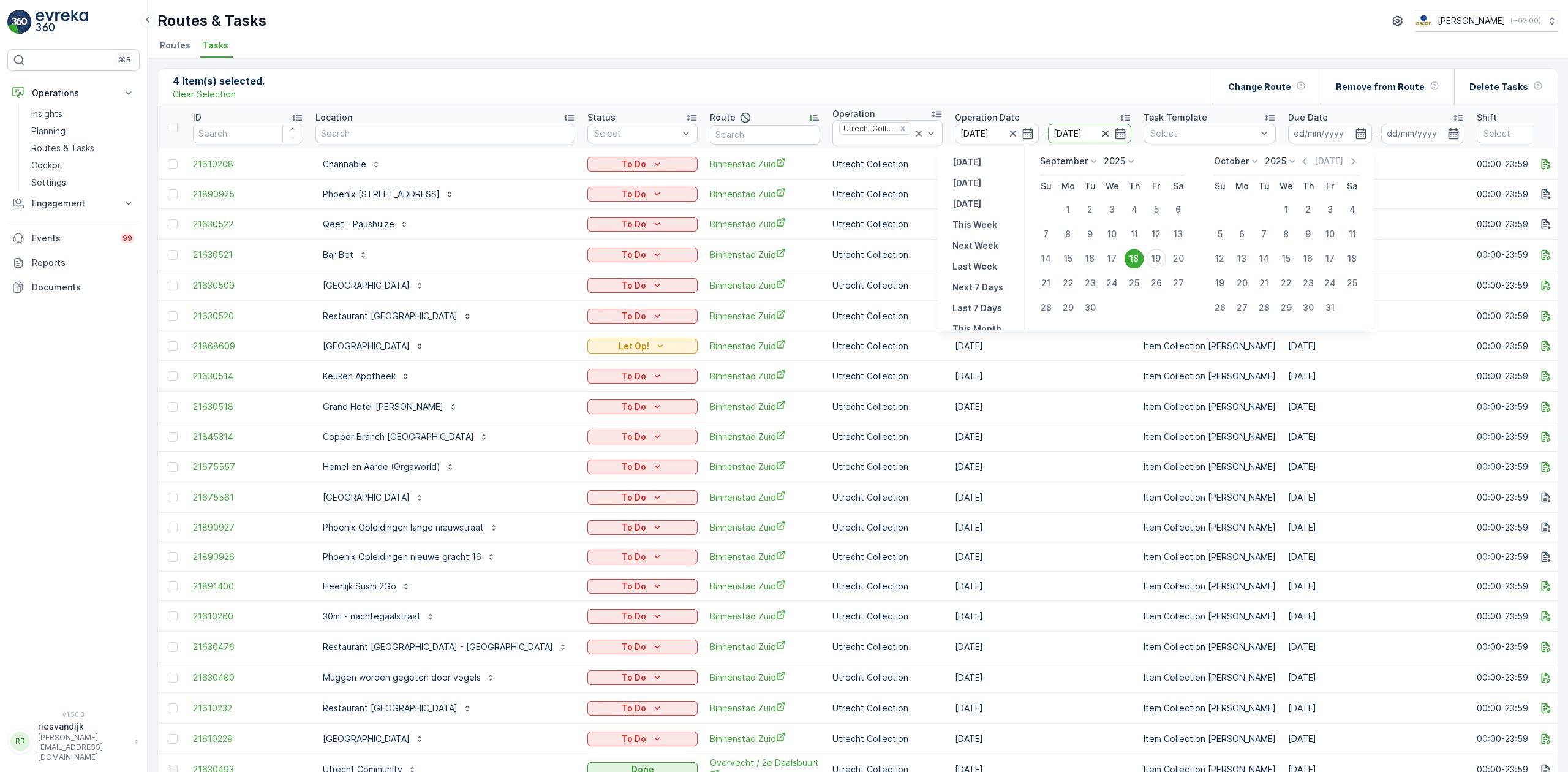
drag, startPoint x: 1152, startPoint y: 260, endPoint x: 1132, endPoint y: 243, distance: 26.2
click at [1152, 259] on div "19" at bounding box center [1156, 259] width 19 height 19
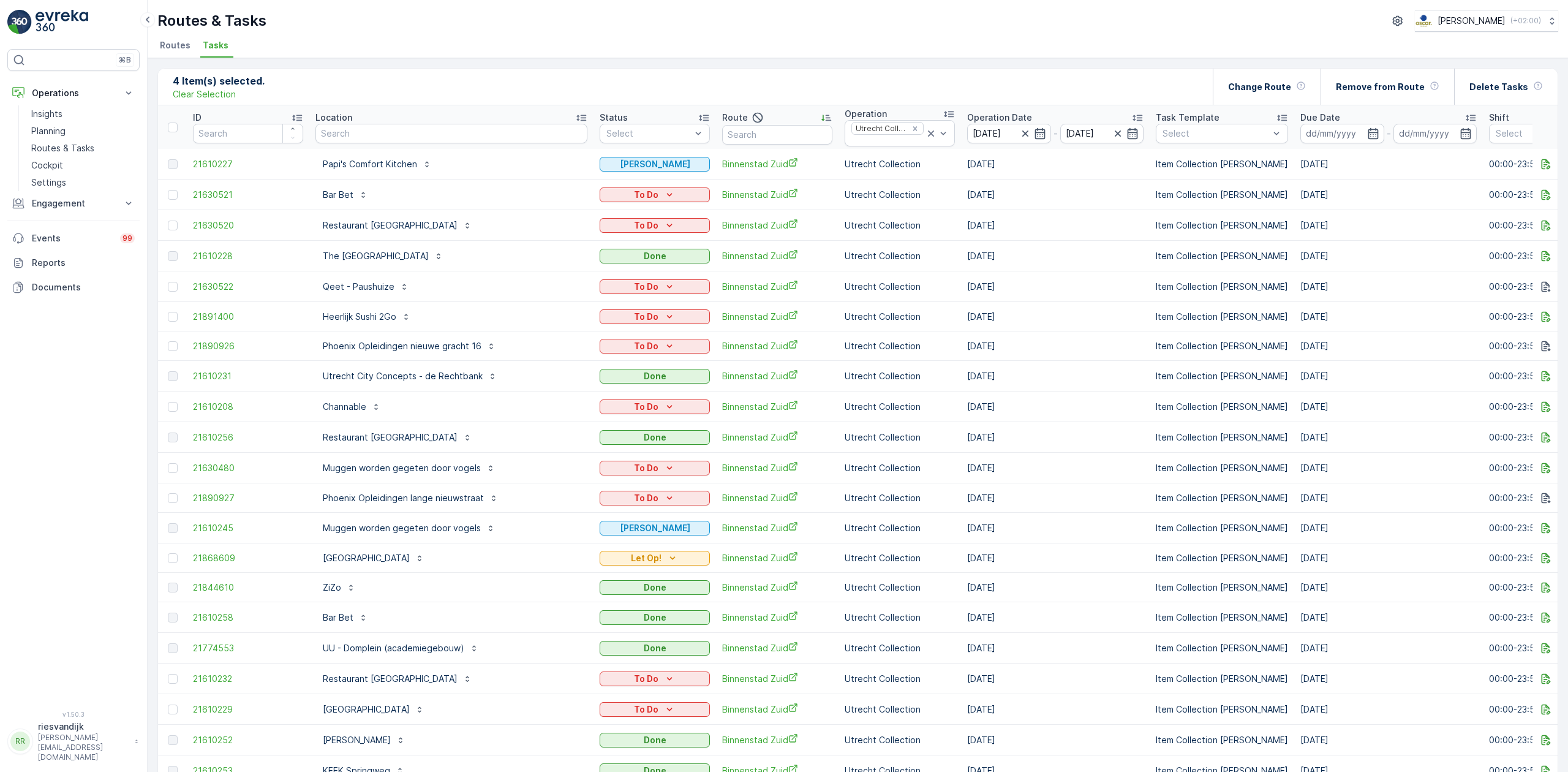
click at [430, 129] on input "text" at bounding box center [451, 133] width 272 height 19
type input "hemel"
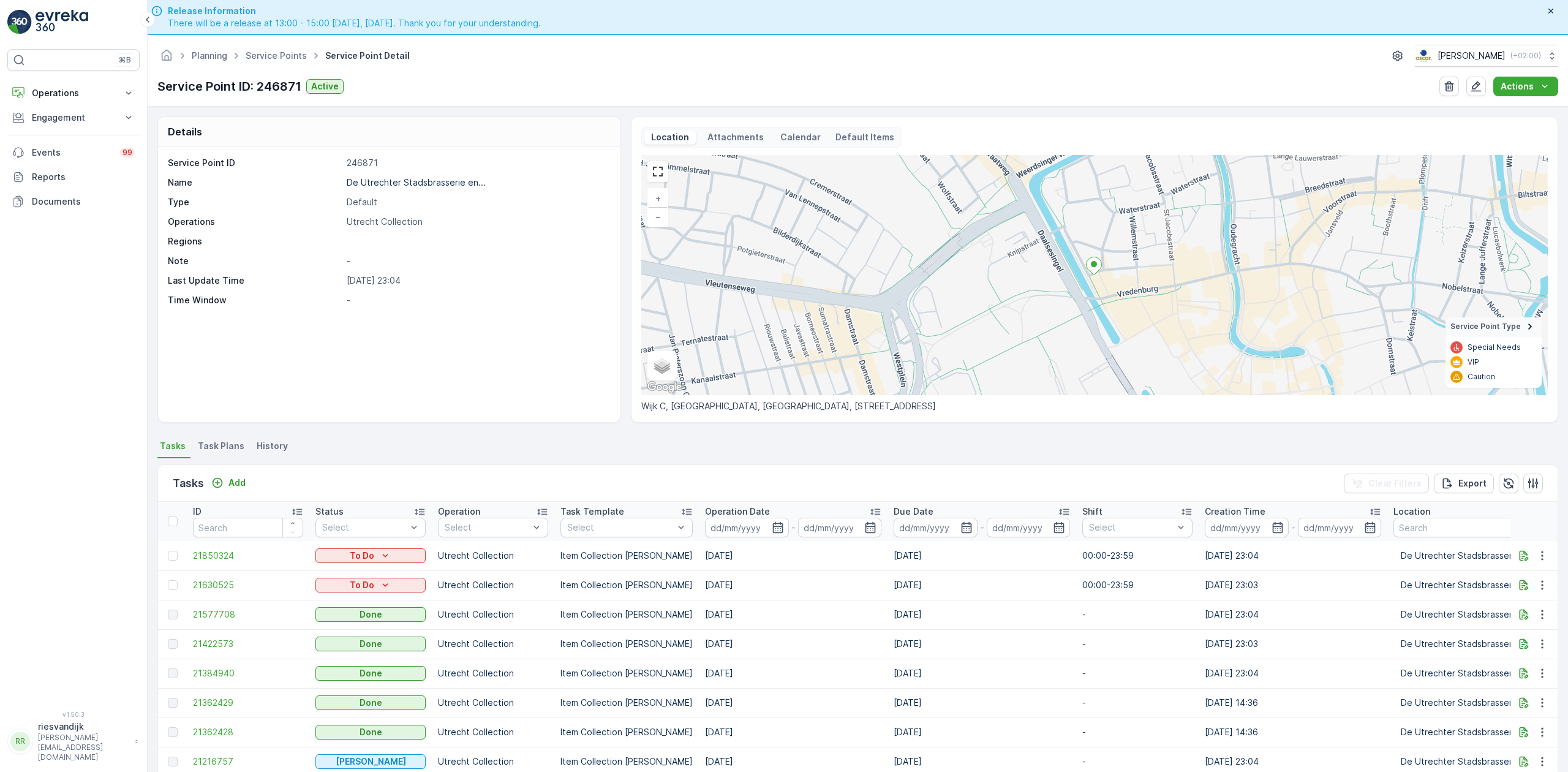
scroll to position [81, 0]
